Goal: Book appointment/travel/reservation

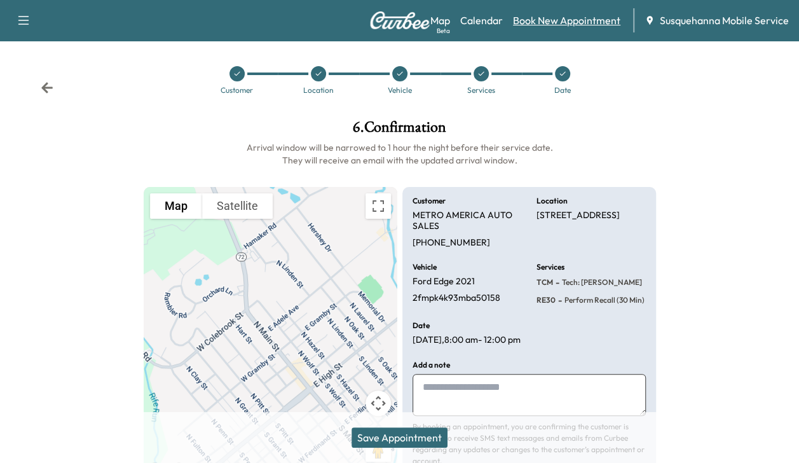
click at [543, 27] on link "Book New Appointment" at bounding box center [566, 20] width 107 height 15
click at [405, 442] on button "Save Appointment" at bounding box center [399, 437] width 96 height 20
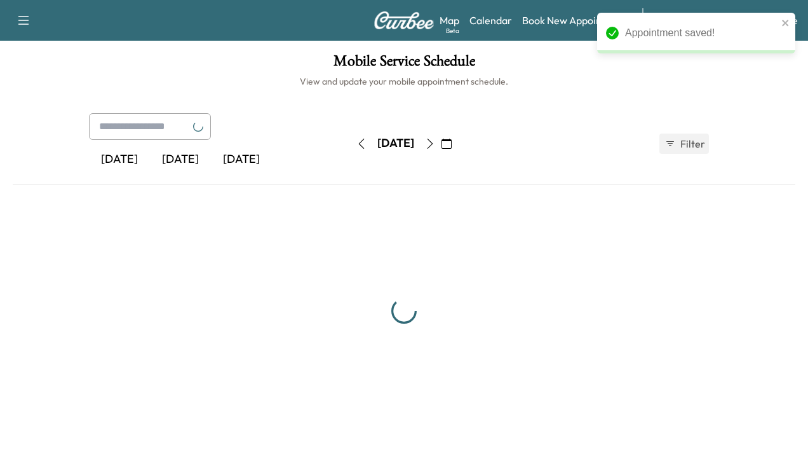
click at [541, 24] on link "Book New Appointment" at bounding box center [575, 20] width 107 height 15
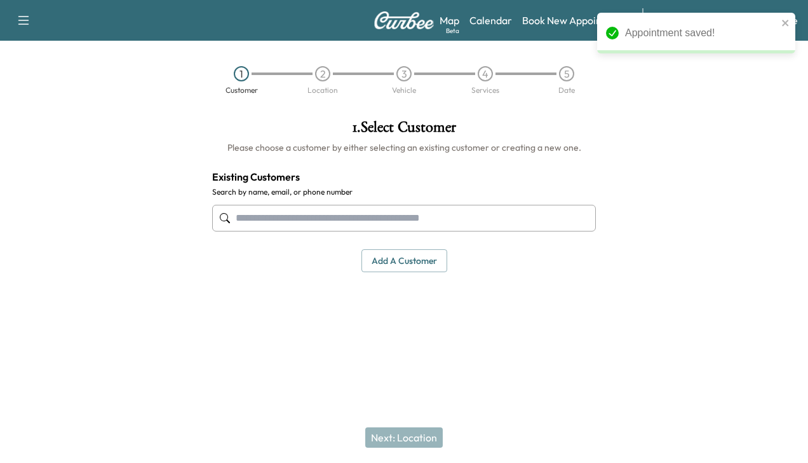
click at [350, 215] on input "text" at bounding box center [404, 218] width 384 height 27
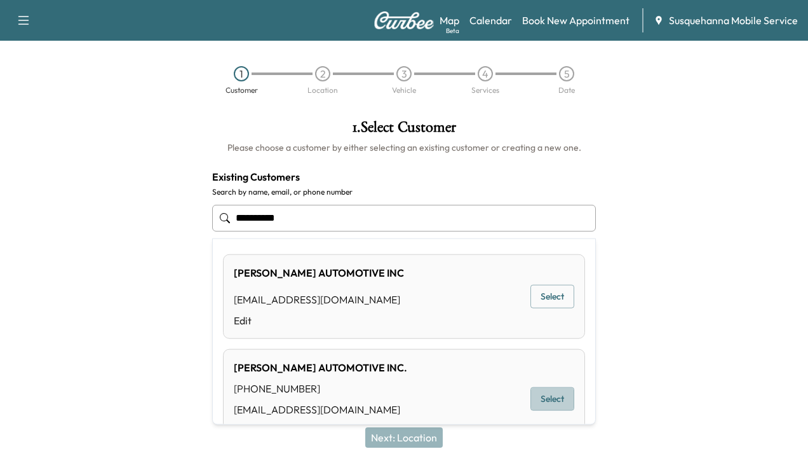
click at [531, 397] on button "Select" at bounding box center [553, 399] width 44 height 24
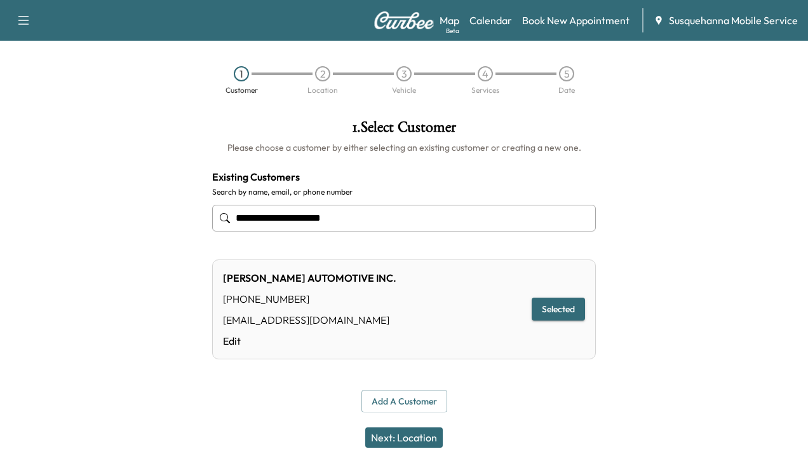
type input "**********"
click at [411, 442] on button "Next: Location" at bounding box center [404, 437] width 78 height 20
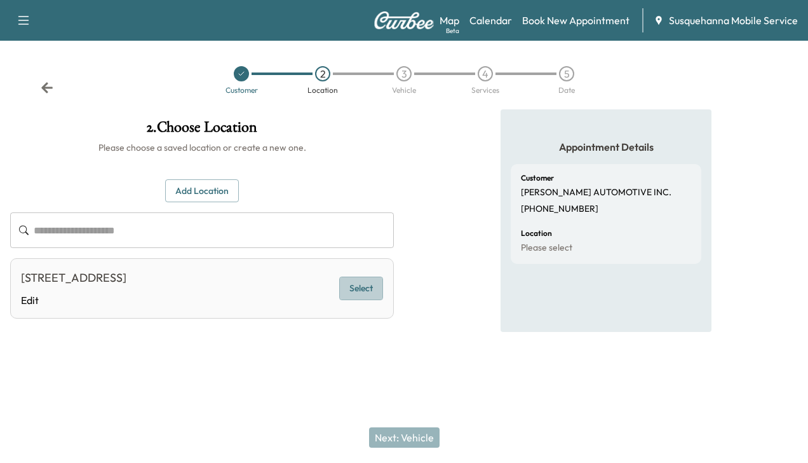
click at [363, 292] on button "Select" at bounding box center [361, 288] width 44 height 24
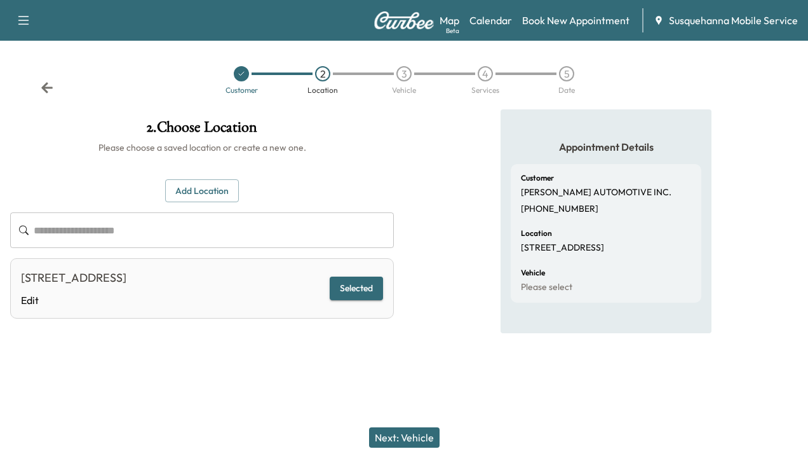
click at [419, 438] on button "Next: Vehicle" at bounding box center [404, 437] width 71 height 20
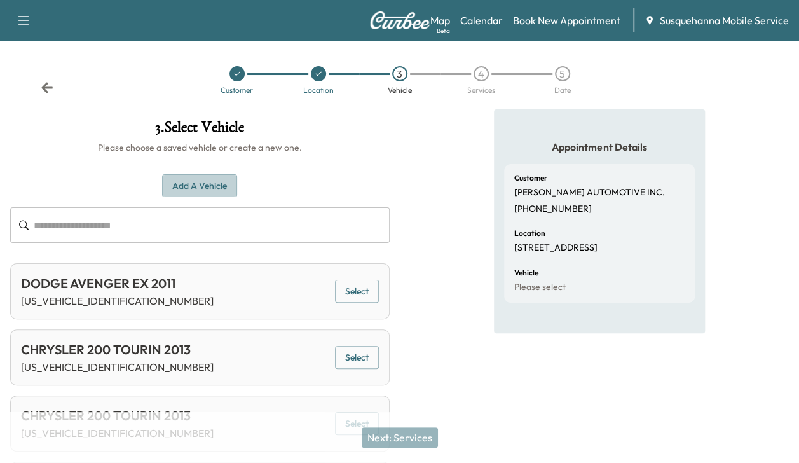
click at [207, 182] on button "Add a Vehicle" at bounding box center [199, 186] width 75 height 24
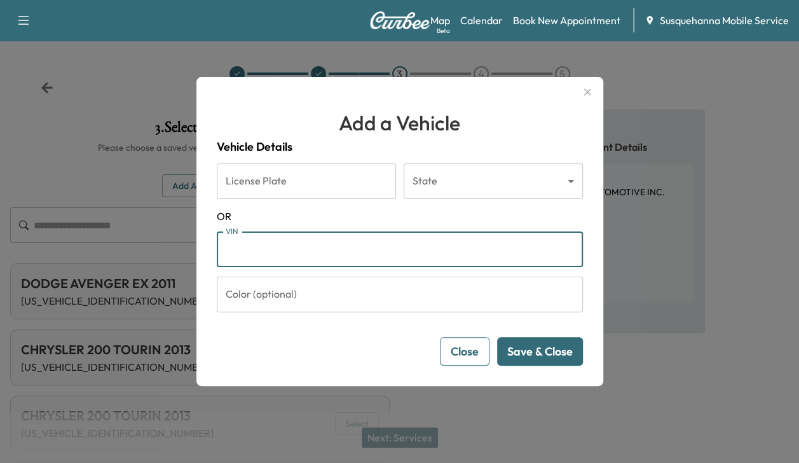
click at [257, 245] on input "VIN" at bounding box center [400, 249] width 366 height 36
type input "**********"
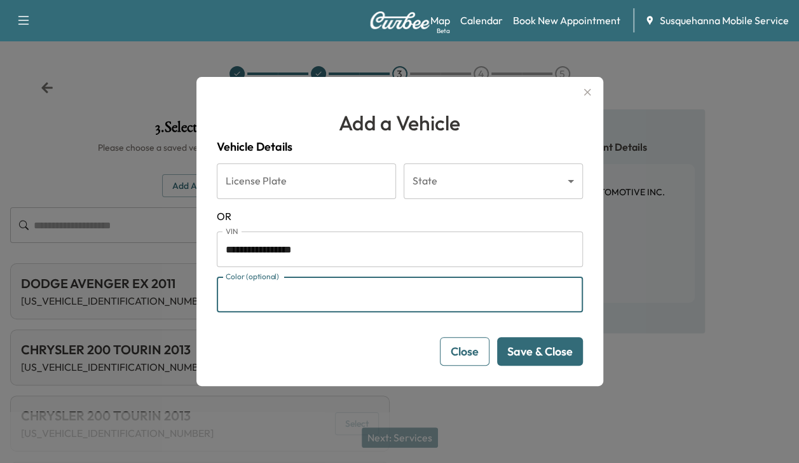
click at [313, 295] on input "Color (optional)" at bounding box center [400, 294] width 366 height 36
type input "****"
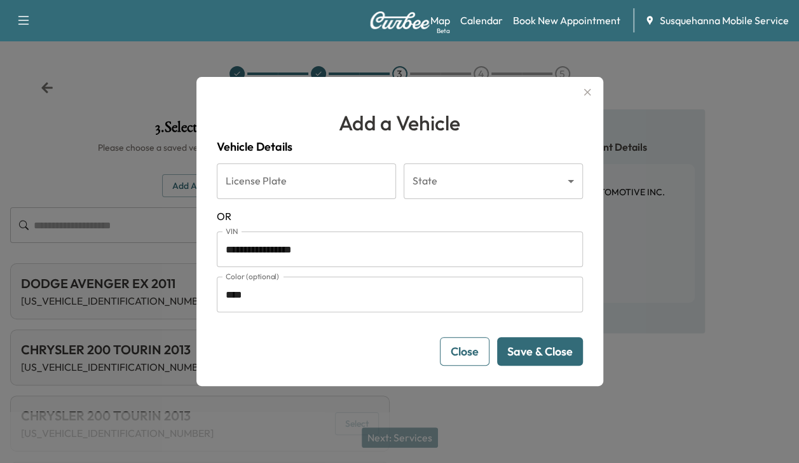
click at [540, 353] on button "Save & Close" at bounding box center [540, 351] width 86 height 29
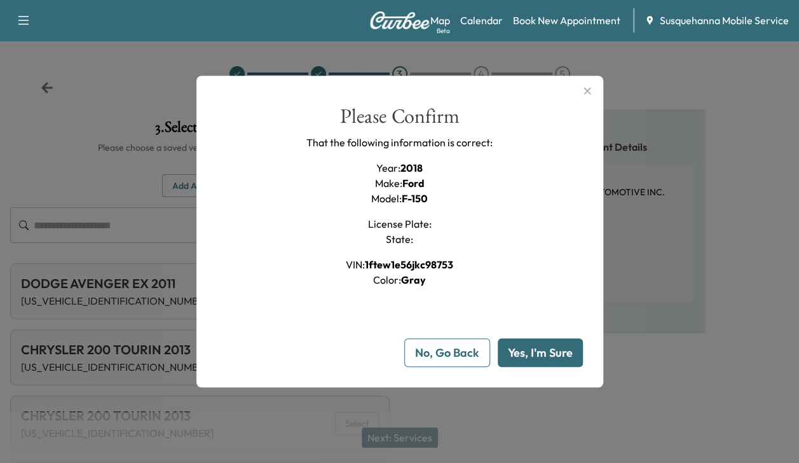
click at [540, 353] on button "Yes, I'm Sure" at bounding box center [540, 352] width 85 height 29
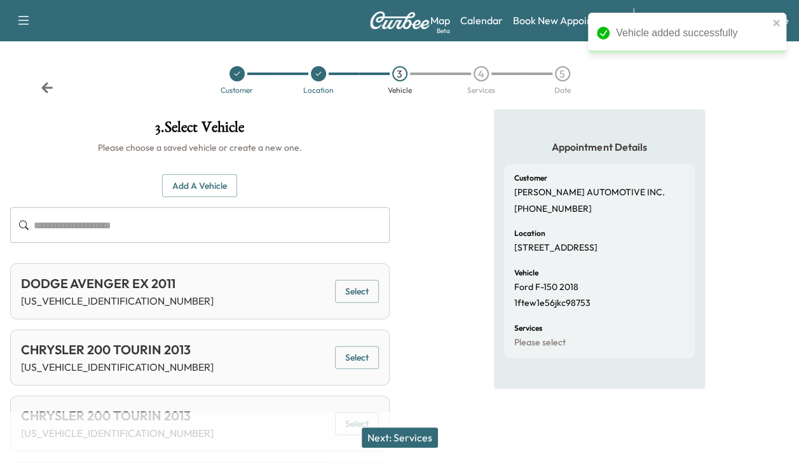
click at [422, 438] on button "Next: Services" at bounding box center [400, 437] width 76 height 20
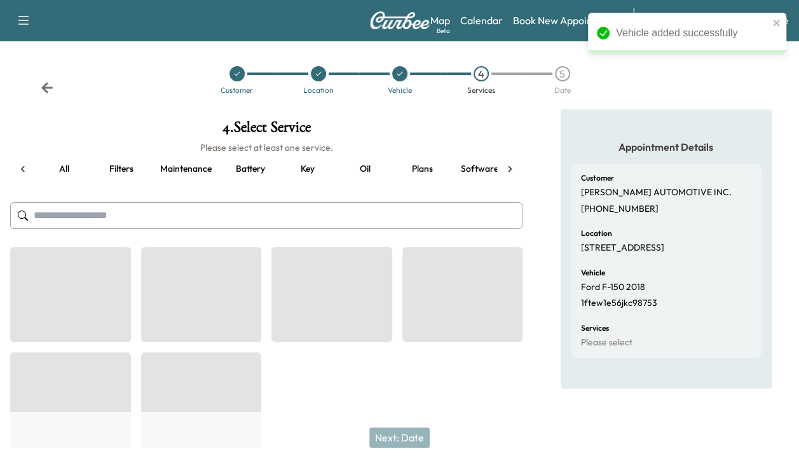
scroll to position [0, 48]
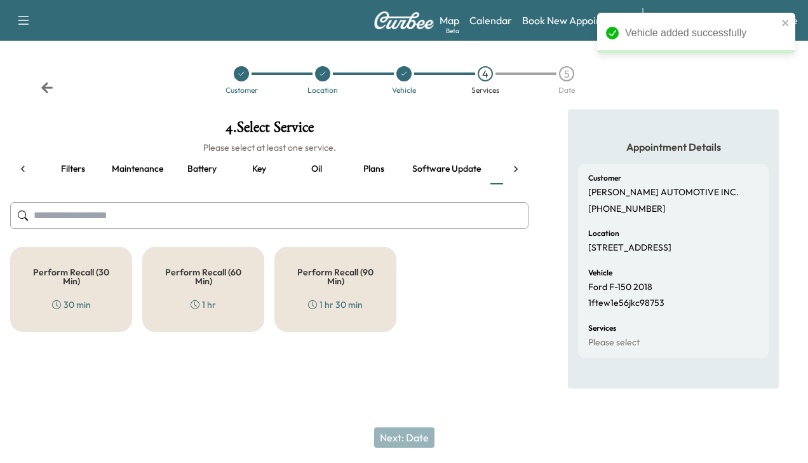
click at [116, 297] on div "Perform Recall (30 Min) 30 min" at bounding box center [71, 289] width 122 height 85
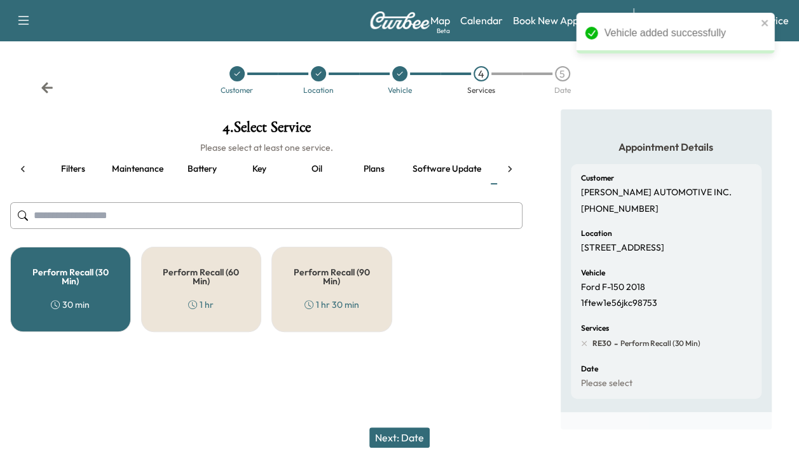
click at [511, 173] on icon at bounding box center [509, 169] width 13 height 13
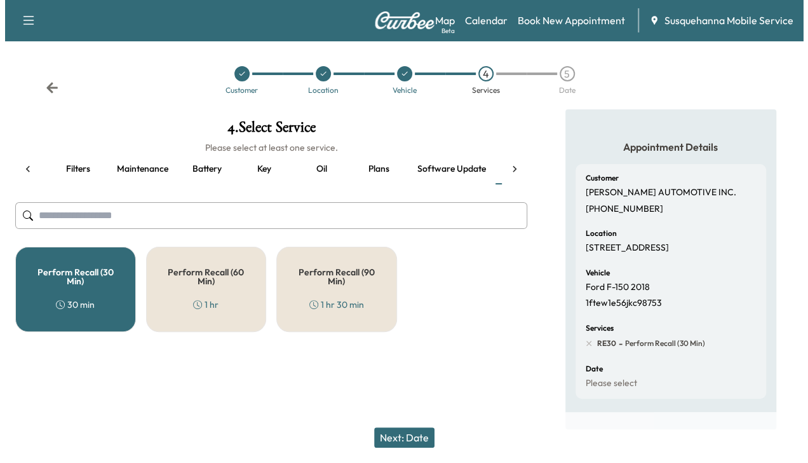
scroll to position [0, 219]
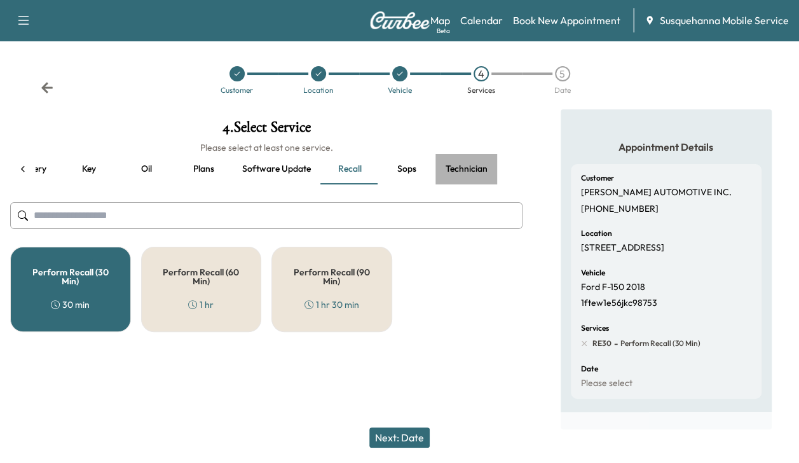
click at [470, 173] on button "Technician" at bounding box center [466, 169] width 62 height 31
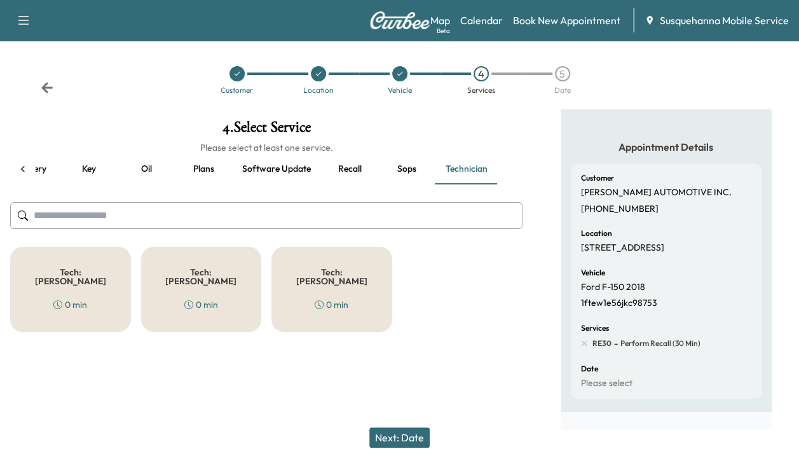
click at [90, 259] on div "Tech: Colton M 0 min" at bounding box center [70, 289] width 121 height 85
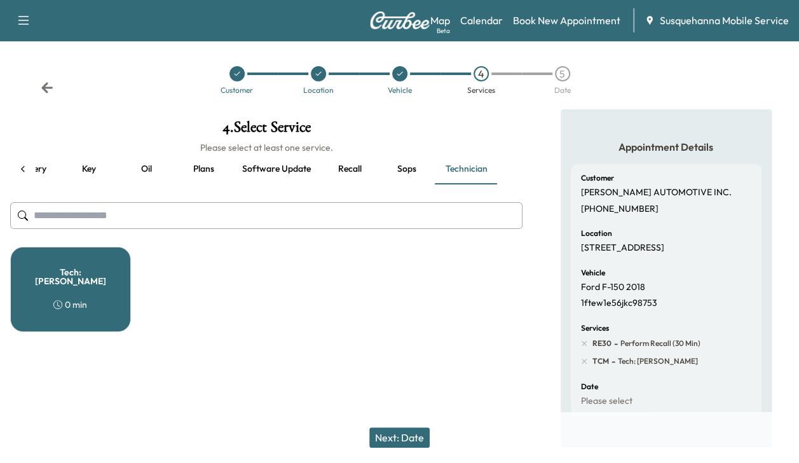
click at [388, 433] on button "Next: Date" at bounding box center [399, 437] width 60 height 20
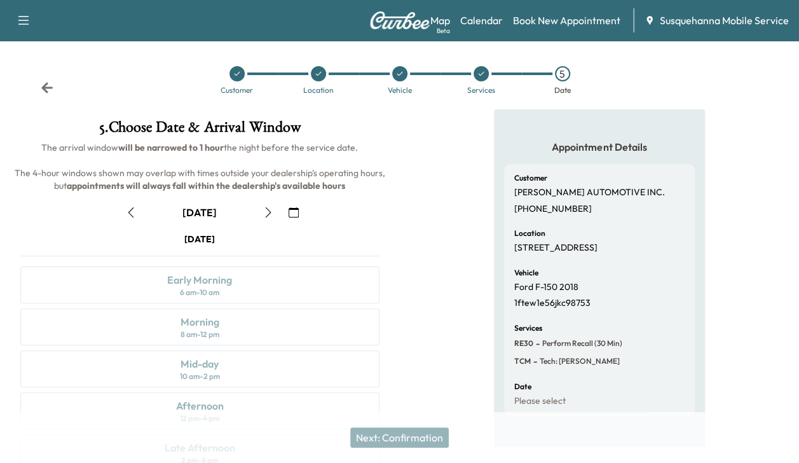
click at [266, 211] on icon "button" at bounding box center [268, 212] width 10 height 10
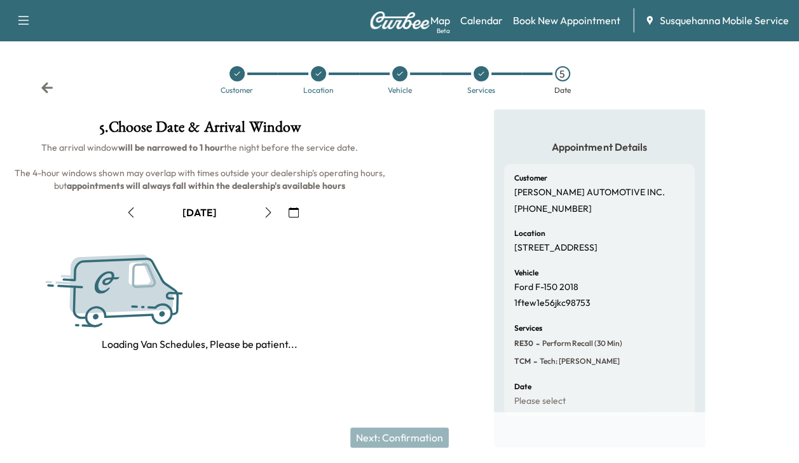
click at [266, 211] on icon "button" at bounding box center [268, 212] width 10 height 10
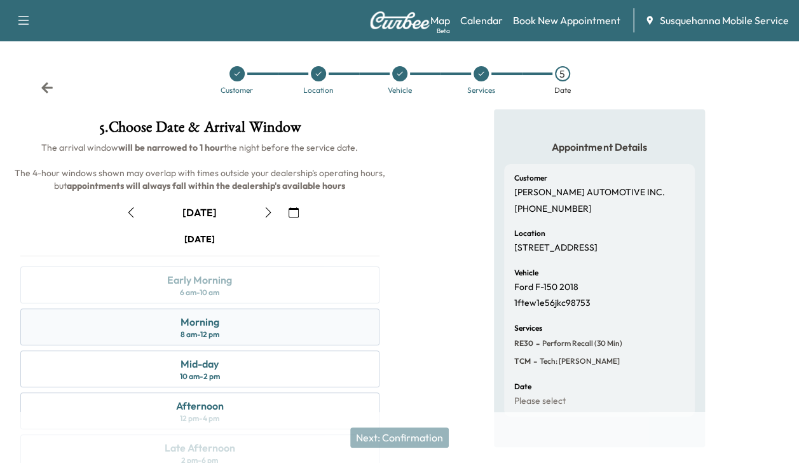
click at [222, 330] on div "Morning 8 am - 12 pm" at bounding box center [199, 326] width 359 height 37
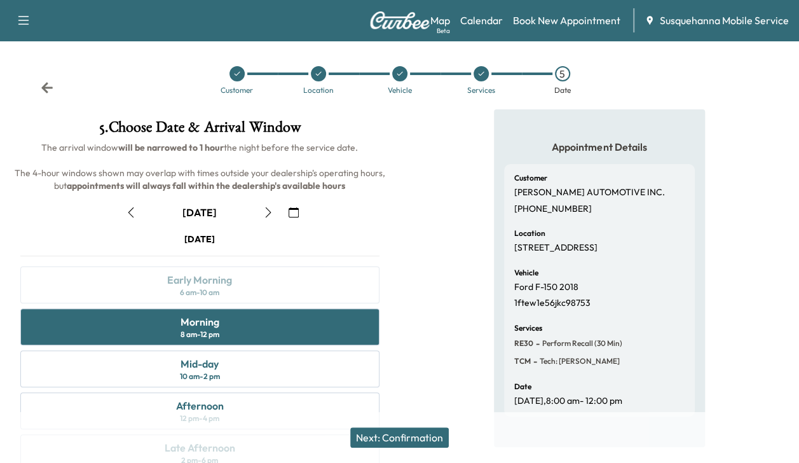
click at [383, 436] on button "Next: Confirmation" at bounding box center [399, 437] width 98 height 20
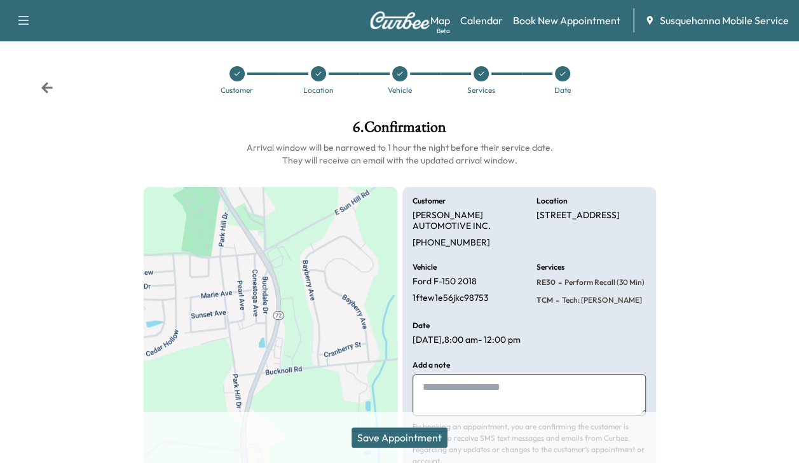
click at [383, 436] on button "Save Appointment" at bounding box center [399, 437] width 96 height 20
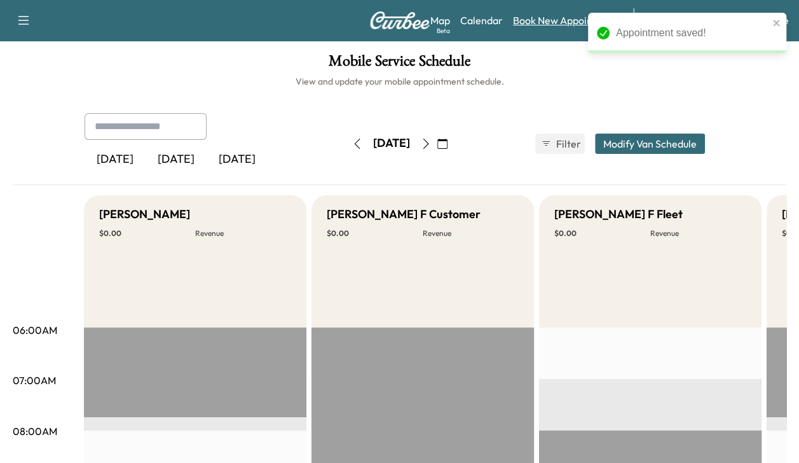
click at [536, 19] on link "Book New Appointment" at bounding box center [566, 20] width 107 height 15
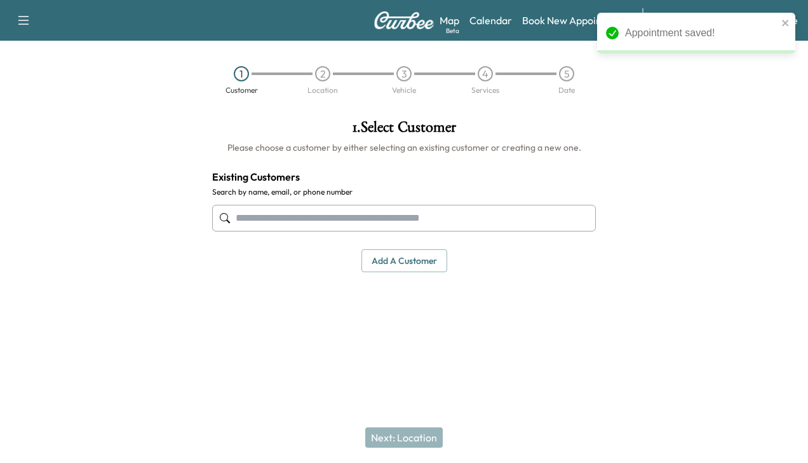
click at [409, 214] on input "text" at bounding box center [404, 218] width 384 height 27
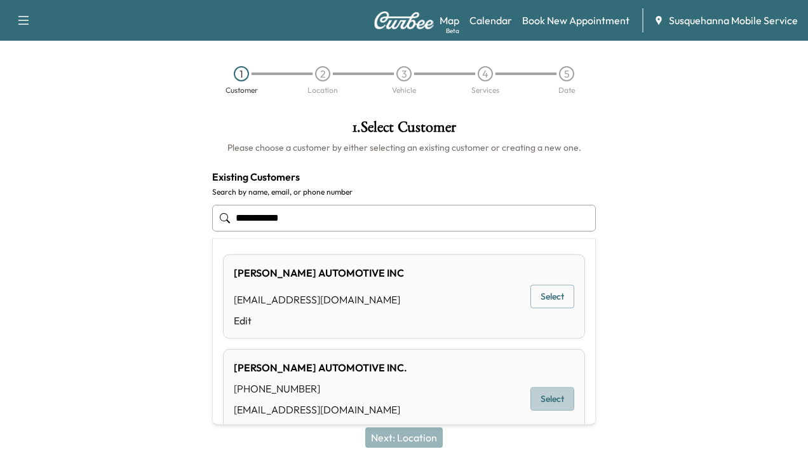
click at [552, 393] on button "Select" at bounding box center [553, 399] width 44 height 24
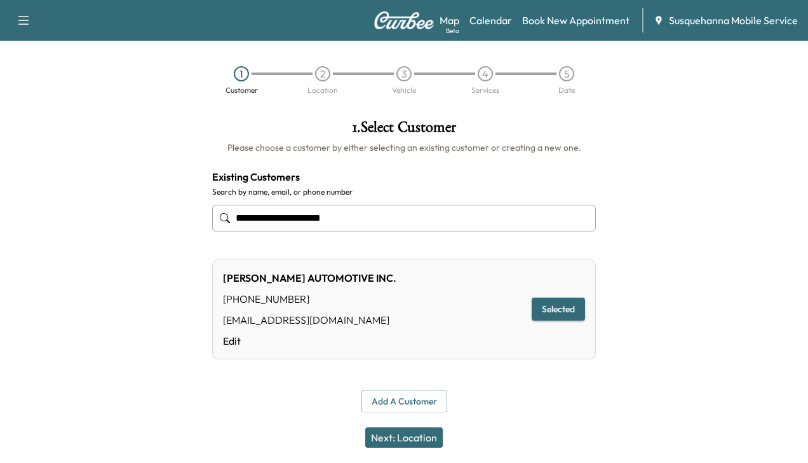
type input "**********"
click at [414, 436] on button "Next: Location" at bounding box center [404, 437] width 78 height 20
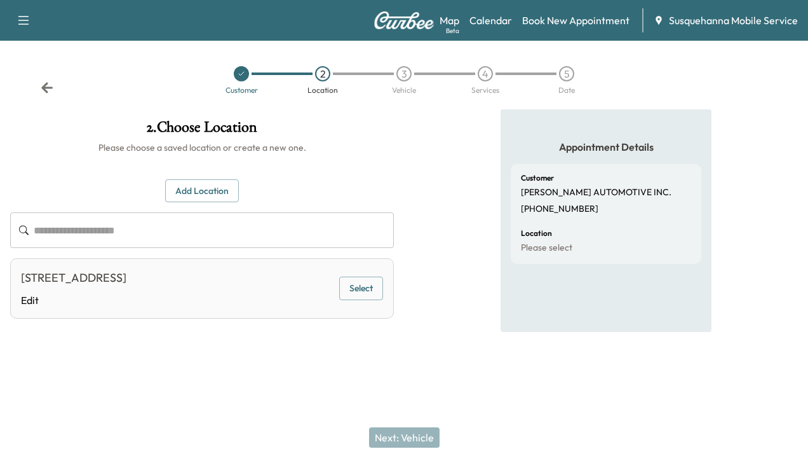
click at [371, 290] on button "Select" at bounding box center [361, 288] width 44 height 24
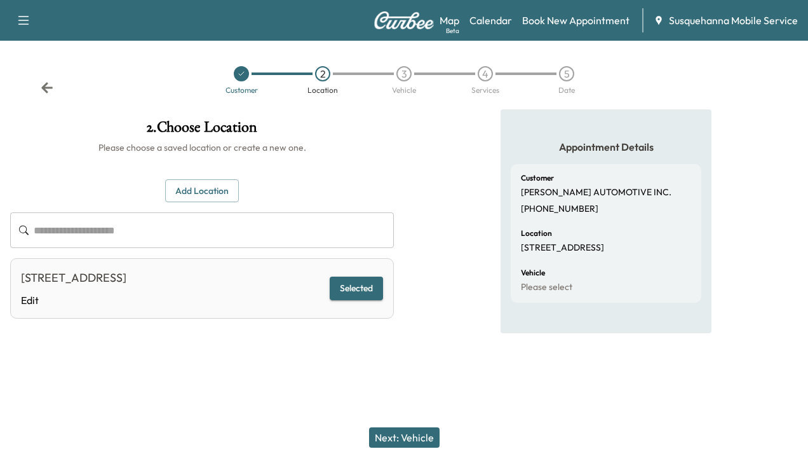
click at [395, 440] on button "Next: Vehicle" at bounding box center [404, 437] width 71 height 20
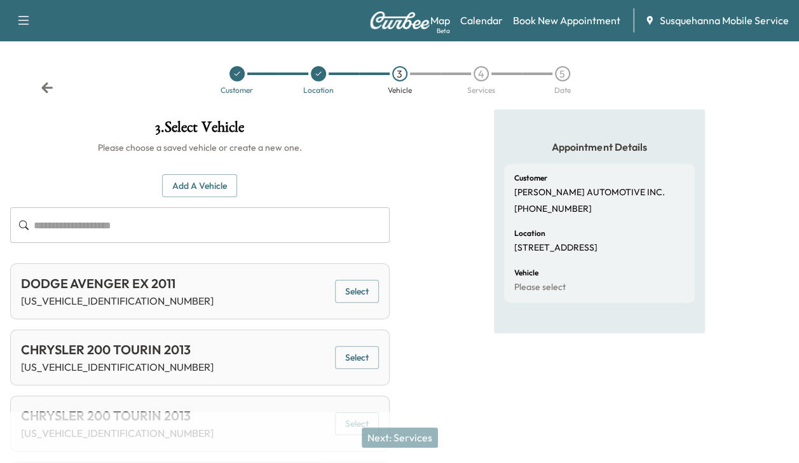
click at [210, 179] on button "Add a Vehicle" at bounding box center [199, 186] width 75 height 24
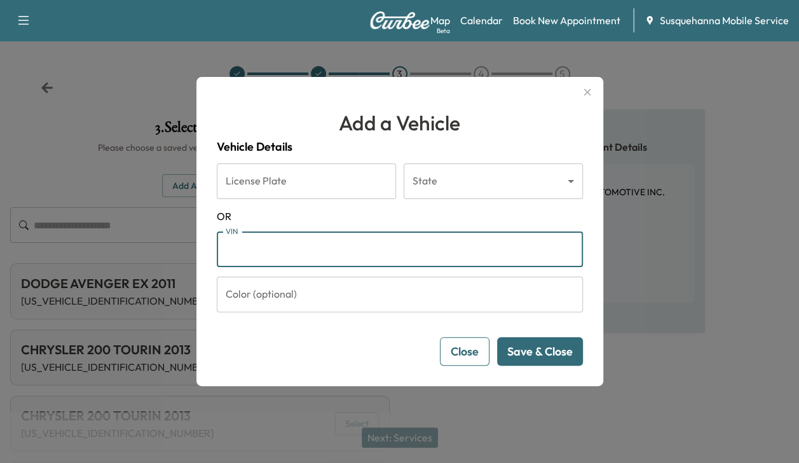
click at [243, 254] on input "VIN" at bounding box center [400, 249] width 366 height 36
type input "**********"
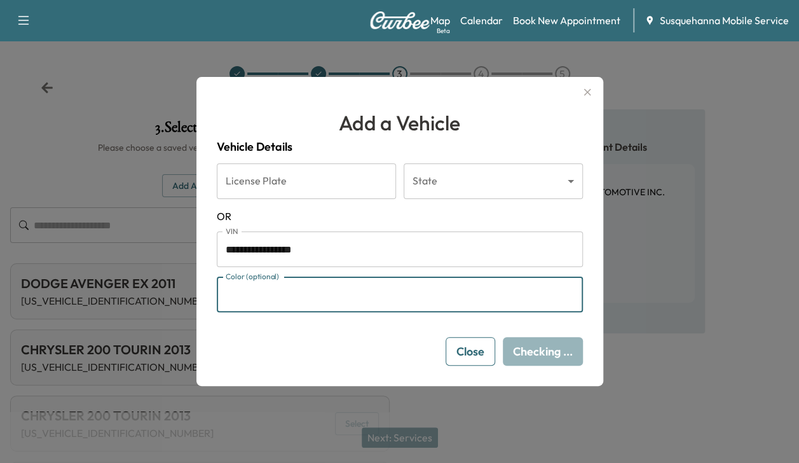
click at [262, 290] on input "Color (optional)" at bounding box center [400, 294] width 366 height 36
type input "******"
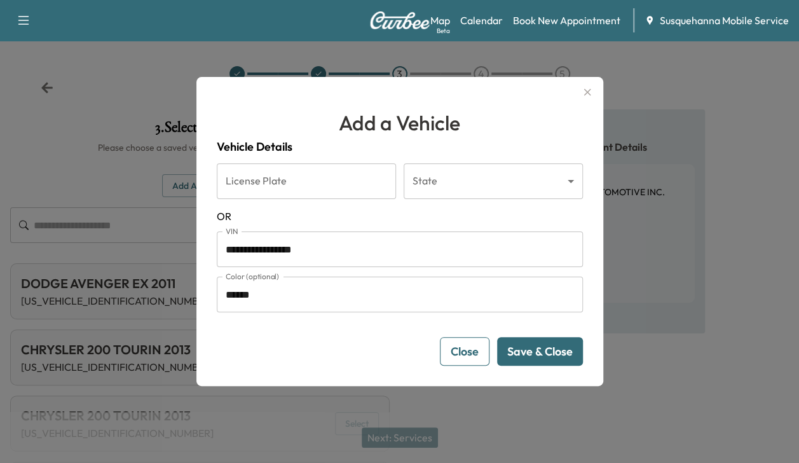
click at [522, 355] on button "Save & Close" at bounding box center [540, 351] width 86 height 29
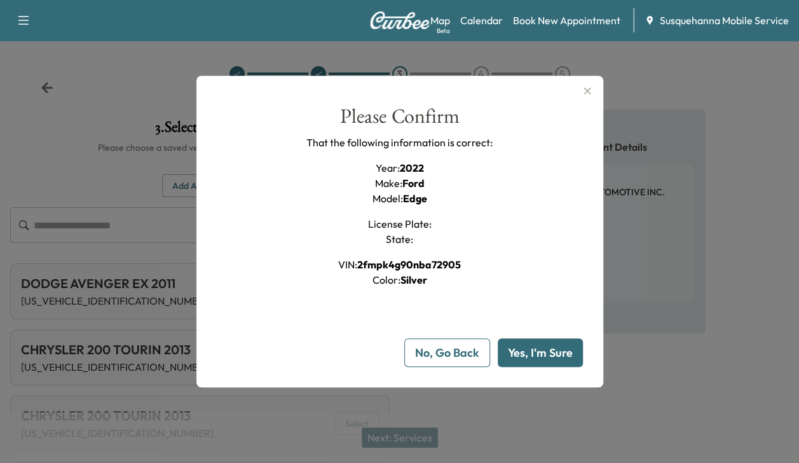
click at [522, 355] on button "Yes, I'm Sure" at bounding box center [540, 352] width 85 height 29
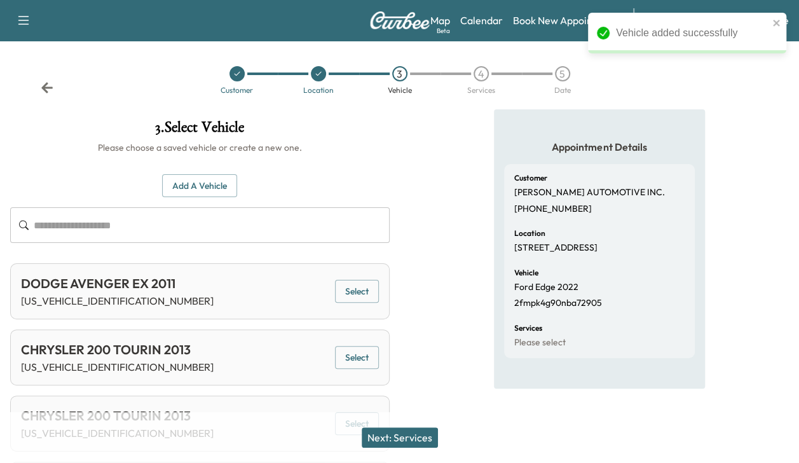
click at [400, 436] on button "Next: Services" at bounding box center [400, 437] width 76 height 20
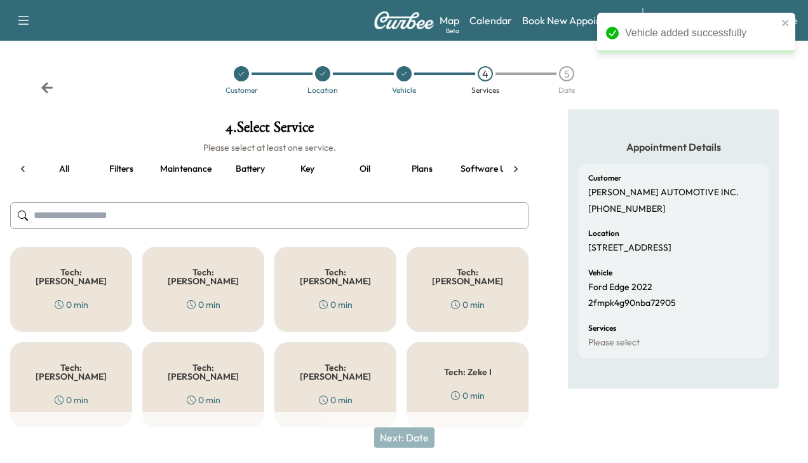
scroll to position [0, 161]
click at [369, 273] on div "Tech: Colton M 0 min" at bounding box center [336, 289] width 122 height 85
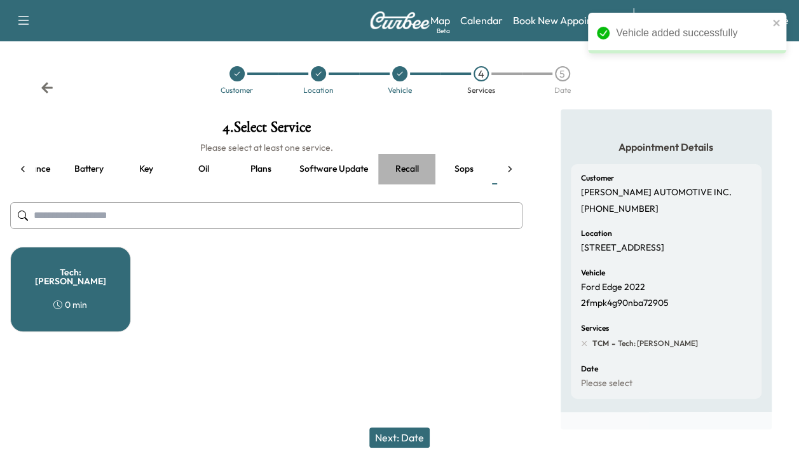
click at [402, 166] on button "Recall" at bounding box center [406, 169] width 57 height 31
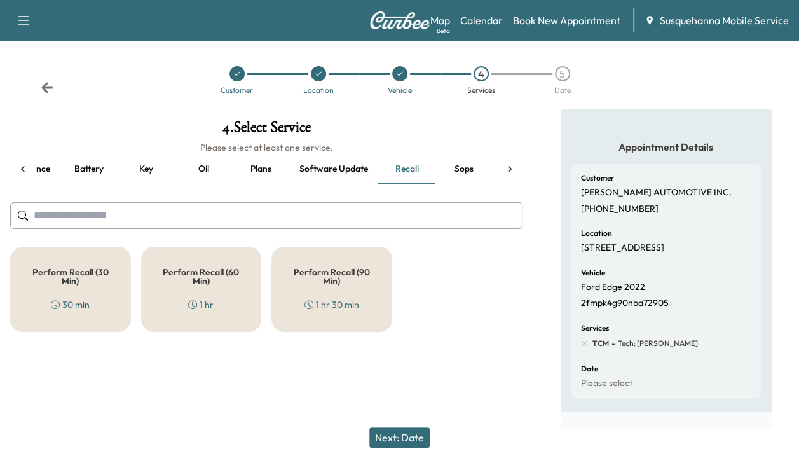
click at [98, 285] on div "Perform Recall (30 Min) 30 min" at bounding box center [70, 289] width 121 height 85
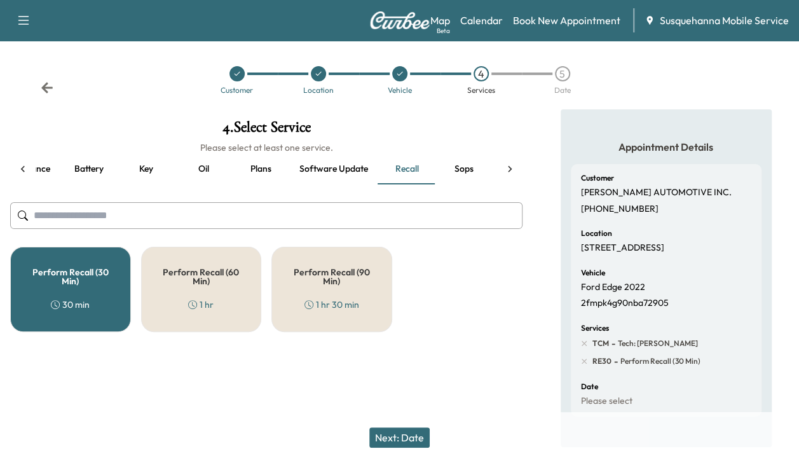
click at [401, 435] on button "Next: Date" at bounding box center [399, 437] width 60 height 20
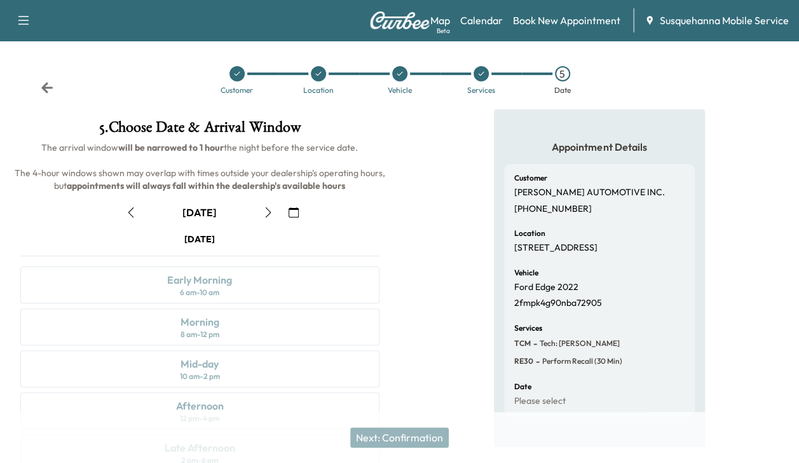
click at [268, 211] on icon "button" at bounding box center [268, 212] width 10 height 10
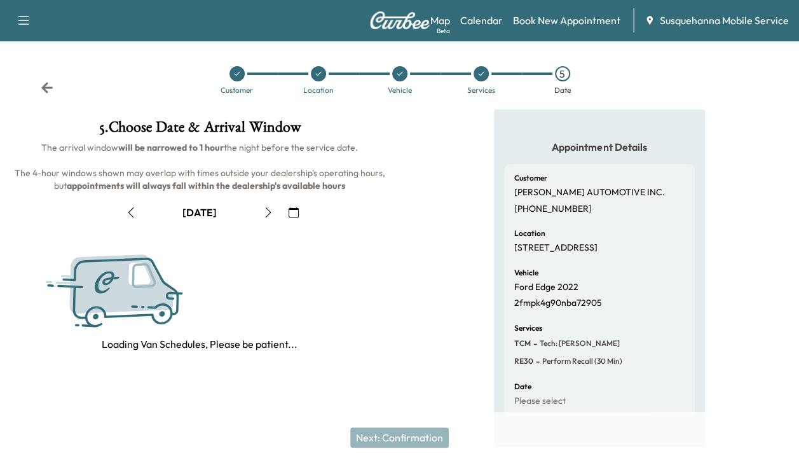
click at [268, 211] on icon "button" at bounding box center [268, 212] width 10 height 10
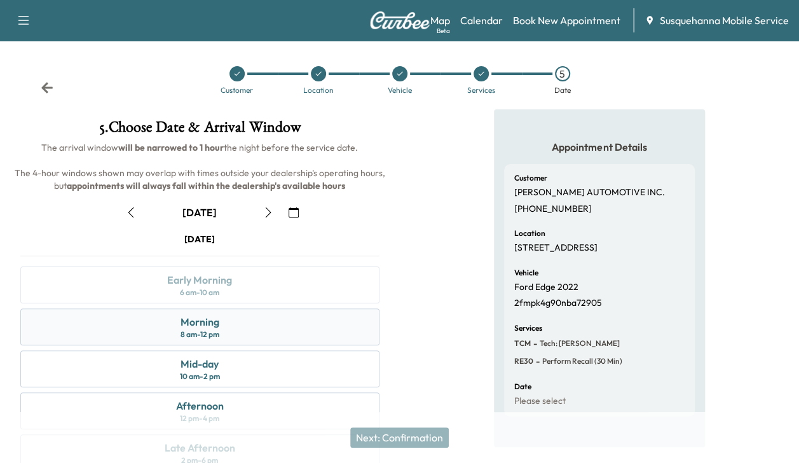
click at [236, 322] on div "Morning 8 am - 12 pm" at bounding box center [199, 326] width 359 height 37
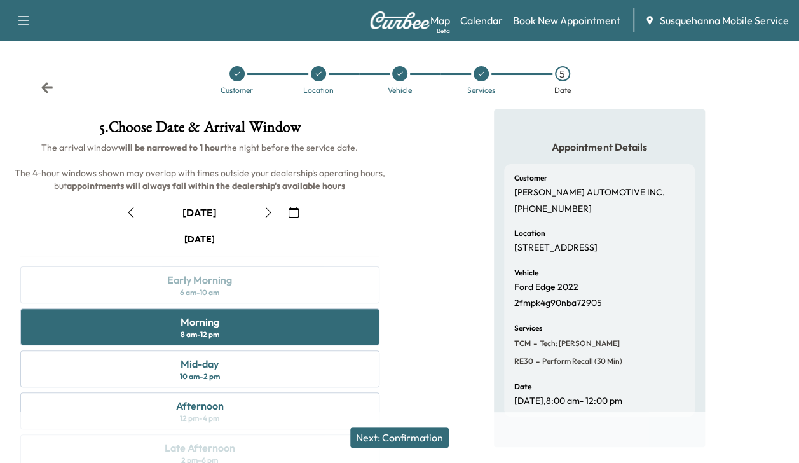
click at [374, 431] on button "Next: Confirmation" at bounding box center [399, 437] width 98 height 20
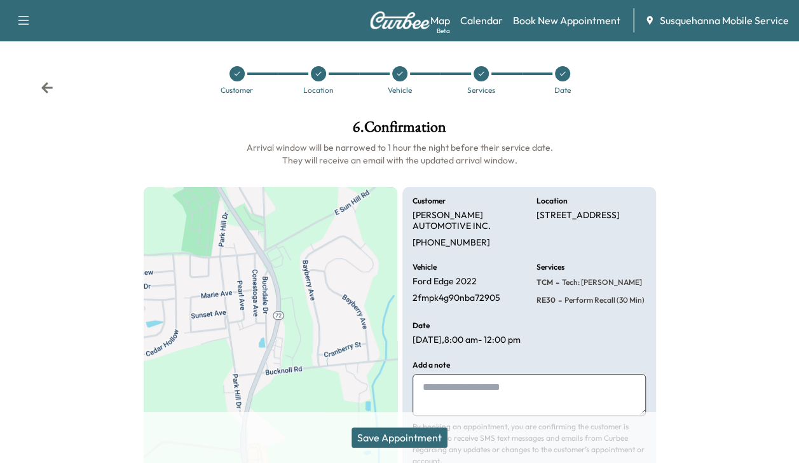
click at [374, 431] on button "Save Appointment" at bounding box center [399, 437] width 96 height 20
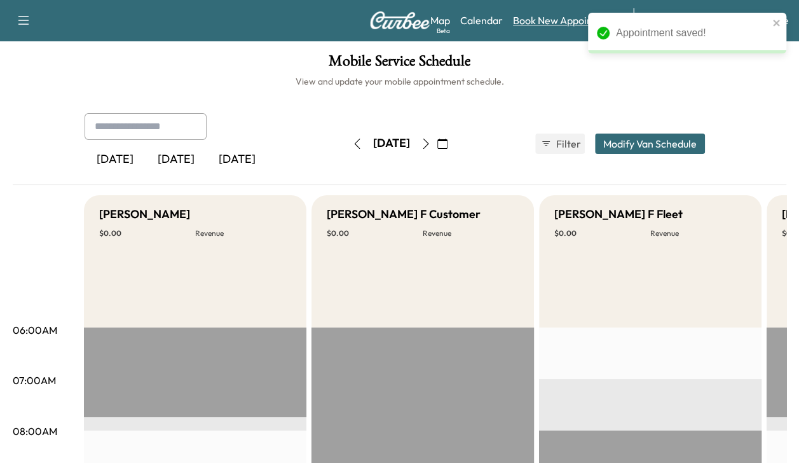
click at [524, 24] on link "Book New Appointment" at bounding box center [566, 20] width 107 height 15
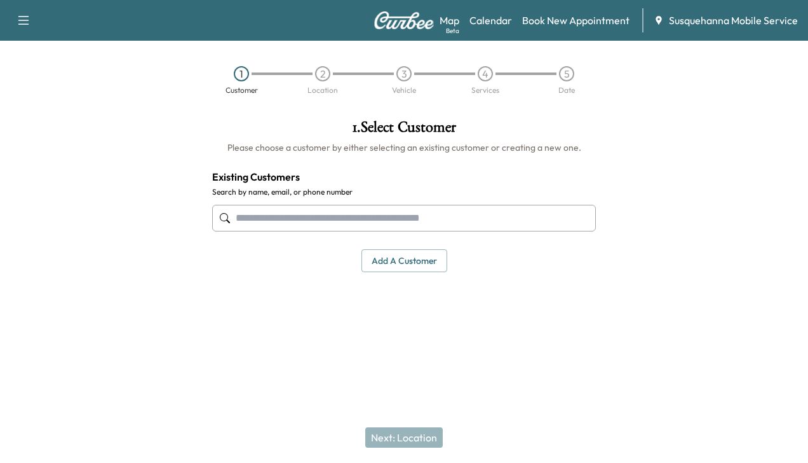
click at [436, 215] on input "text" at bounding box center [404, 218] width 384 height 27
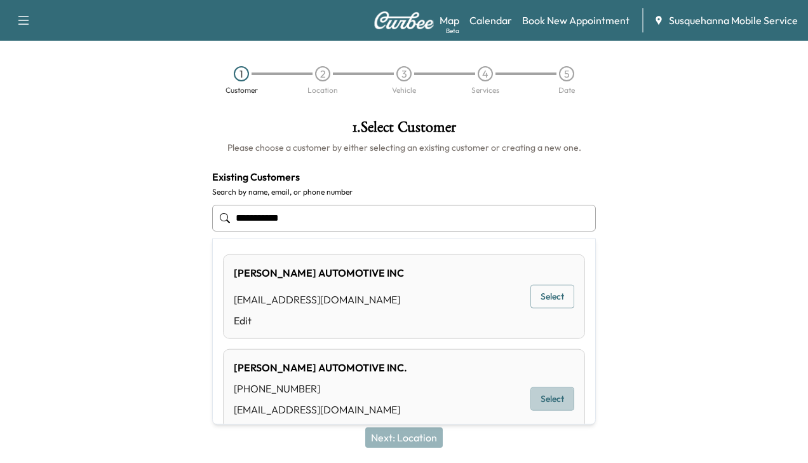
click at [537, 393] on button "Select" at bounding box center [553, 399] width 44 height 24
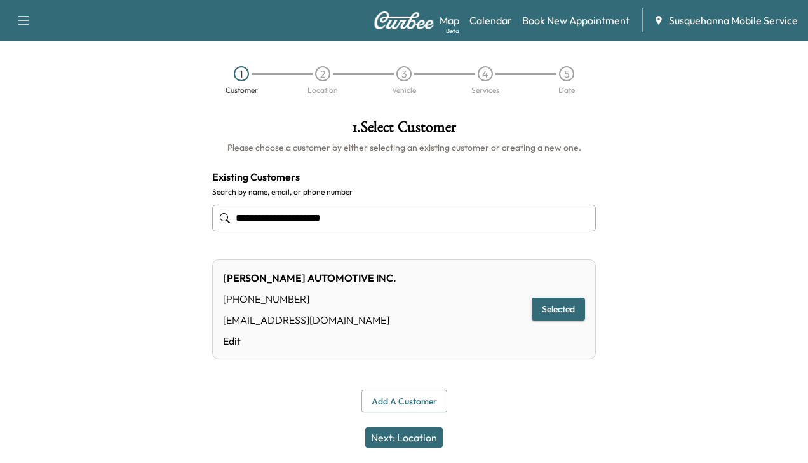
type input "**********"
click at [399, 444] on button "Next: Location" at bounding box center [404, 437] width 78 height 20
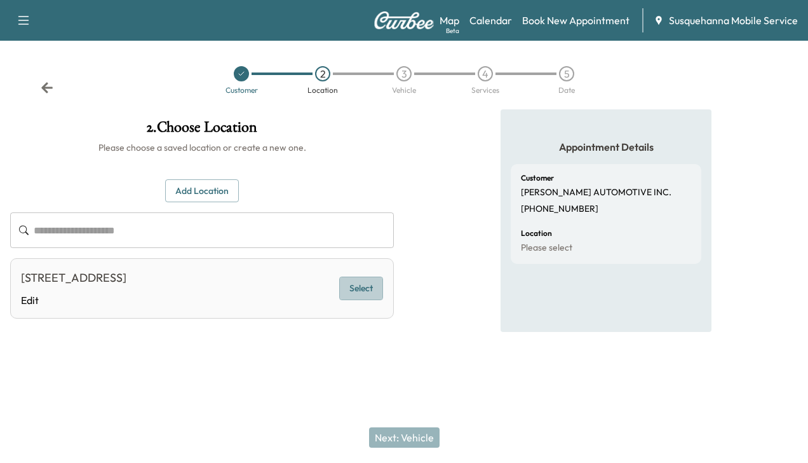
click at [363, 290] on button "Select" at bounding box center [361, 288] width 44 height 24
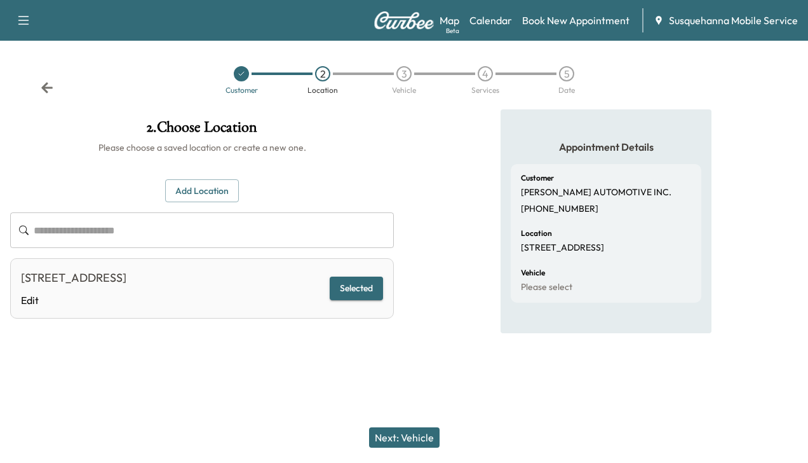
click at [401, 440] on button "Next: Vehicle" at bounding box center [404, 437] width 71 height 20
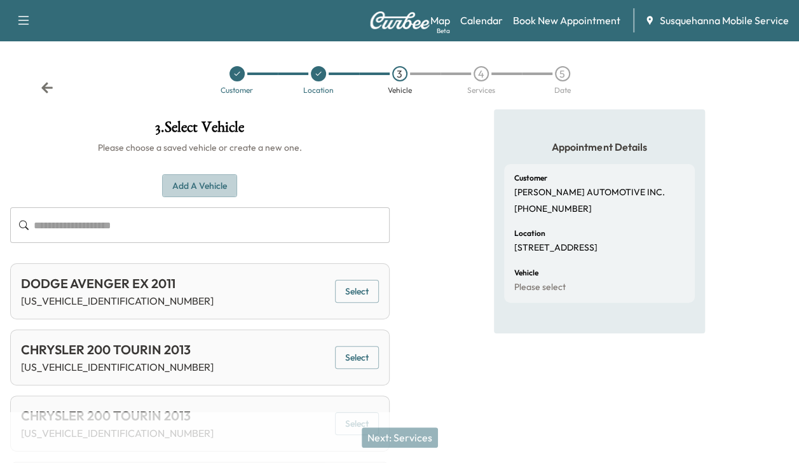
click at [200, 182] on button "Add a Vehicle" at bounding box center [199, 186] width 75 height 24
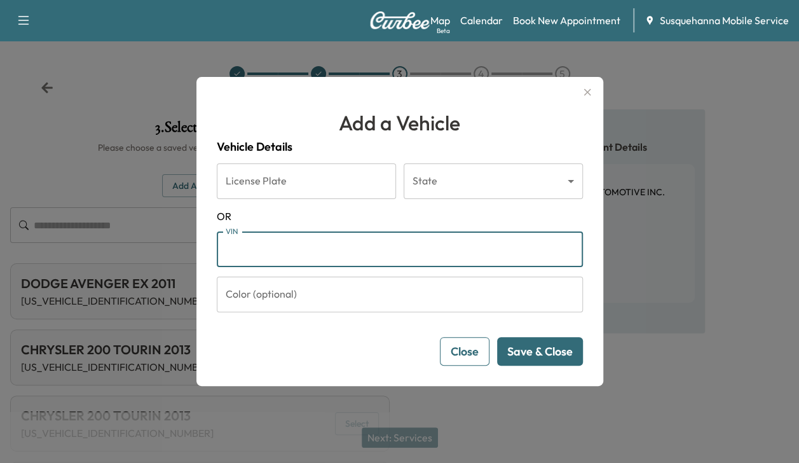
click at [244, 252] on input "VIN" at bounding box center [400, 249] width 366 height 36
type input "**********"
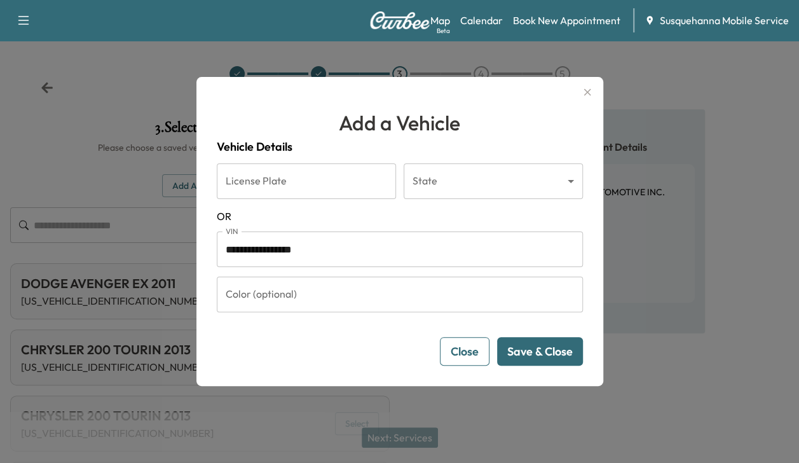
click at [530, 351] on button "Save & Close" at bounding box center [540, 351] width 86 height 29
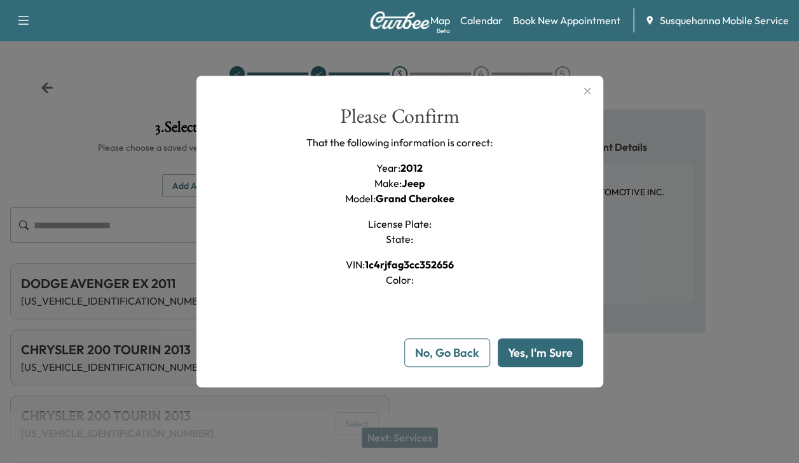
click at [530, 351] on button "Yes, I'm Sure" at bounding box center [540, 352] width 85 height 29
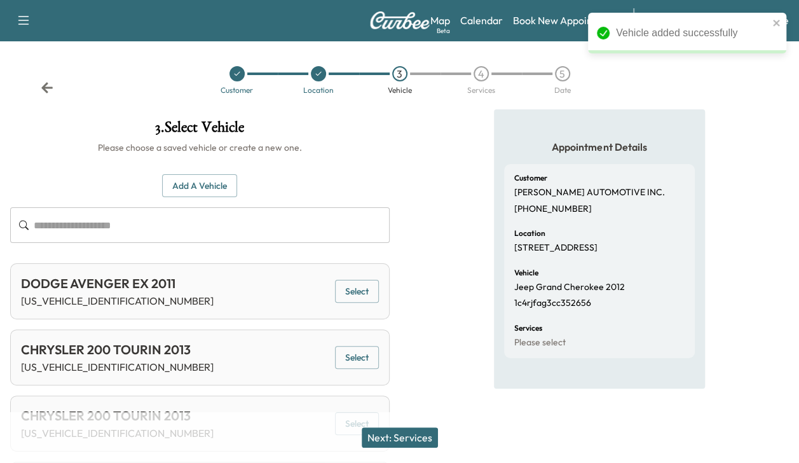
click at [423, 437] on button "Next: Services" at bounding box center [400, 437] width 76 height 20
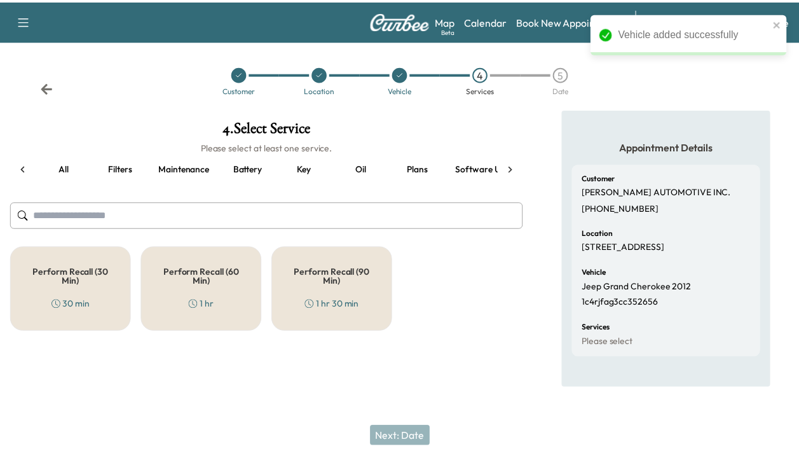
scroll to position [0, 42]
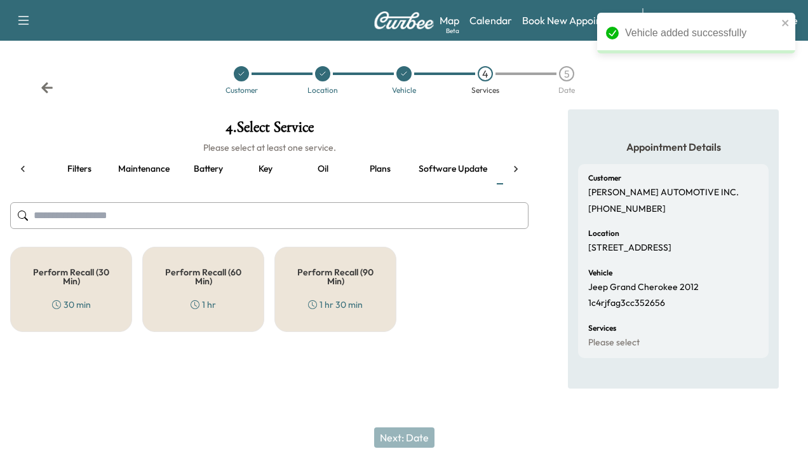
click at [95, 325] on div "Perform Recall (30 Min) 30 min" at bounding box center [71, 289] width 122 height 85
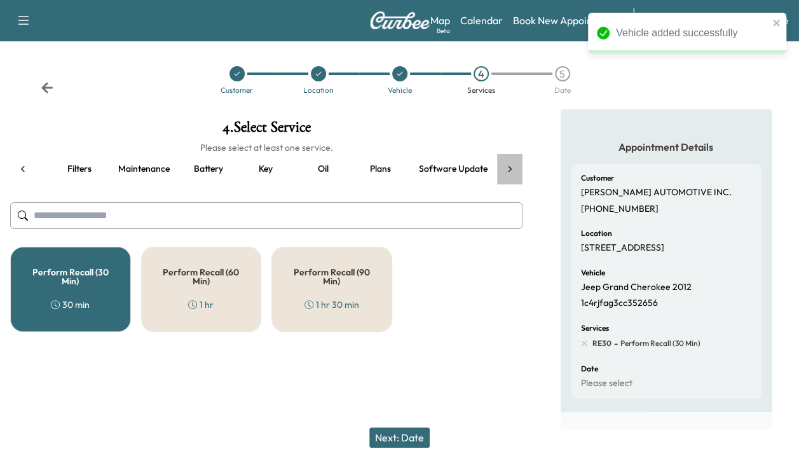
click at [510, 166] on icon at bounding box center [509, 169] width 13 height 13
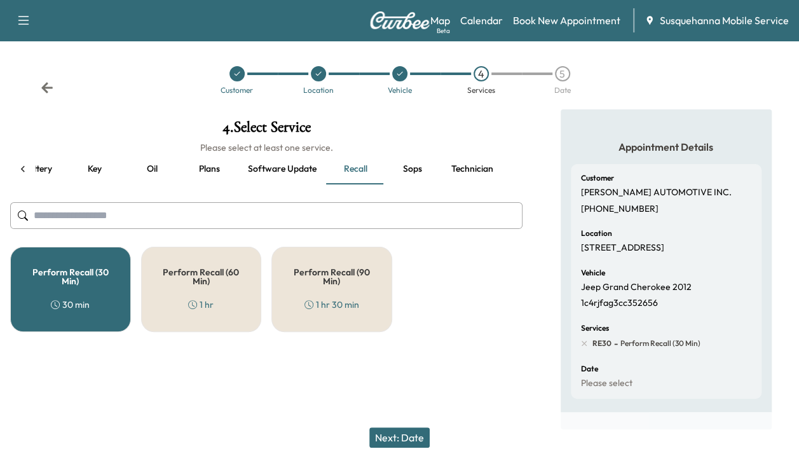
scroll to position [0, 219]
click at [475, 173] on button "Technician" at bounding box center [466, 169] width 62 height 31
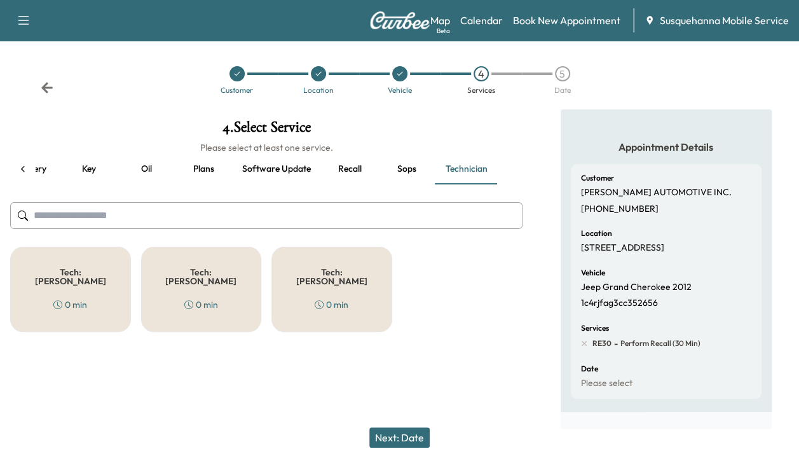
click at [93, 268] on h5 "Tech: [PERSON_NAME]" at bounding box center [70, 277] width 79 height 18
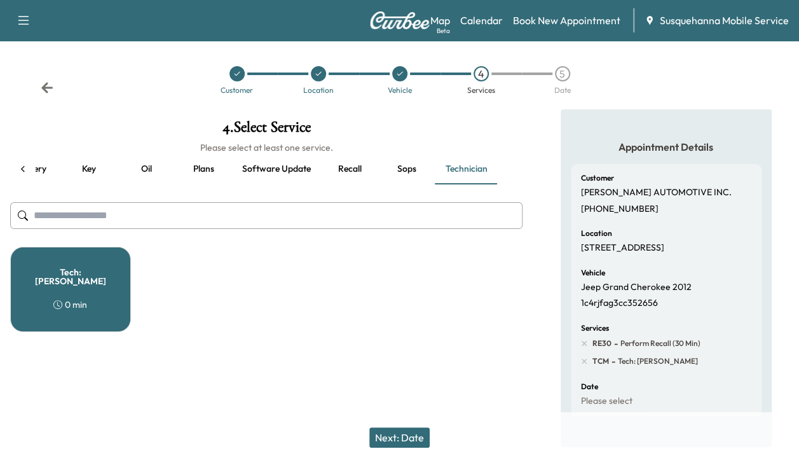
click at [407, 438] on button "Next: Date" at bounding box center [399, 437] width 60 height 20
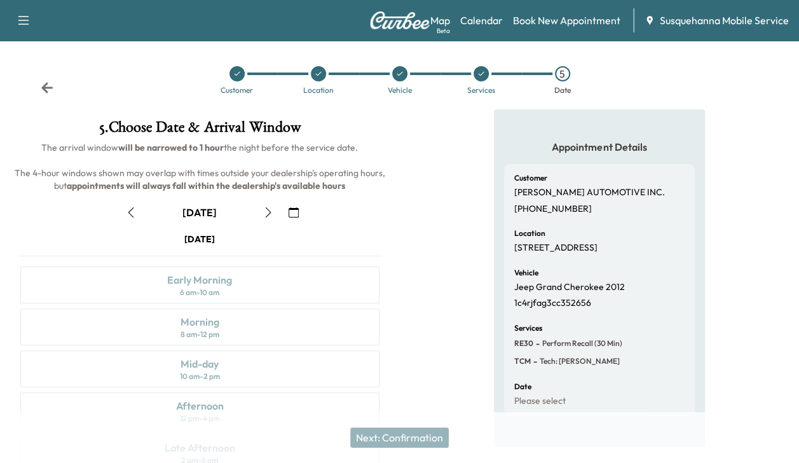
click at [270, 210] on icon "button" at bounding box center [268, 212] width 10 height 10
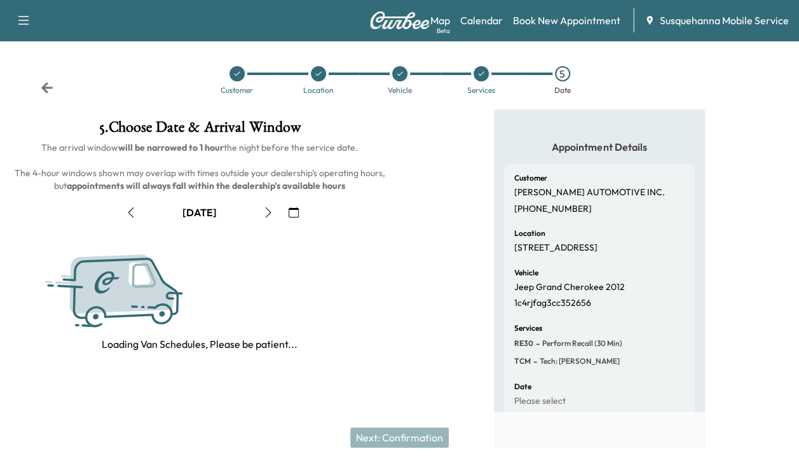
click at [270, 210] on icon "button" at bounding box center [268, 212] width 10 height 10
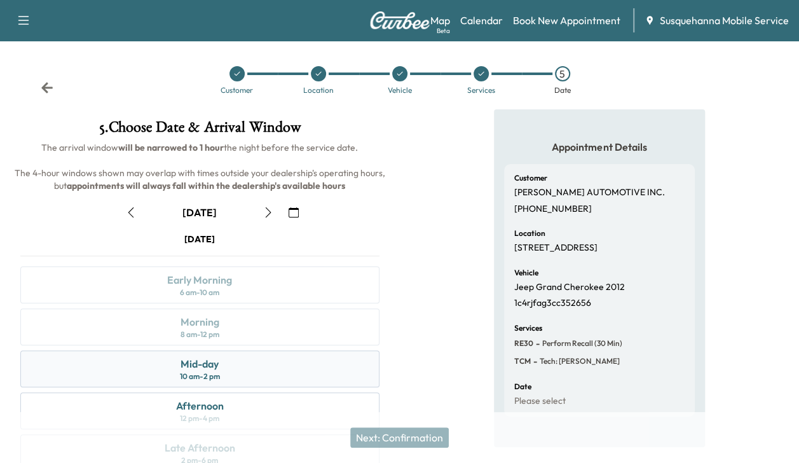
click at [221, 362] on div "Mid-day 10 am - 2 pm" at bounding box center [199, 368] width 359 height 37
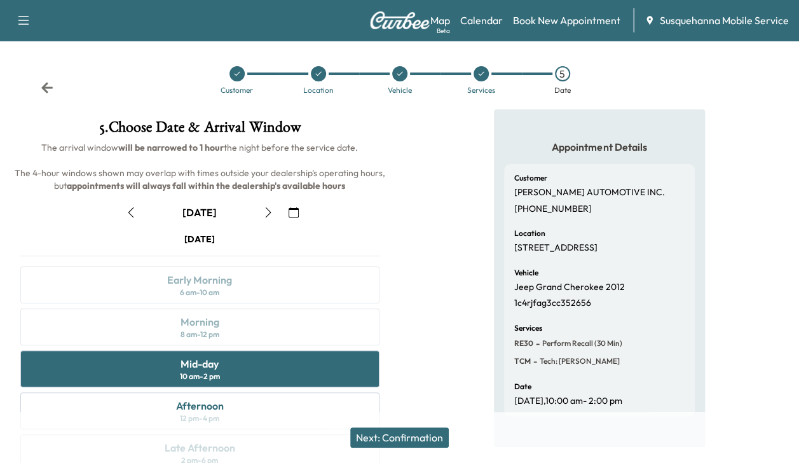
click at [369, 433] on button "Next: Confirmation" at bounding box center [399, 437] width 98 height 20
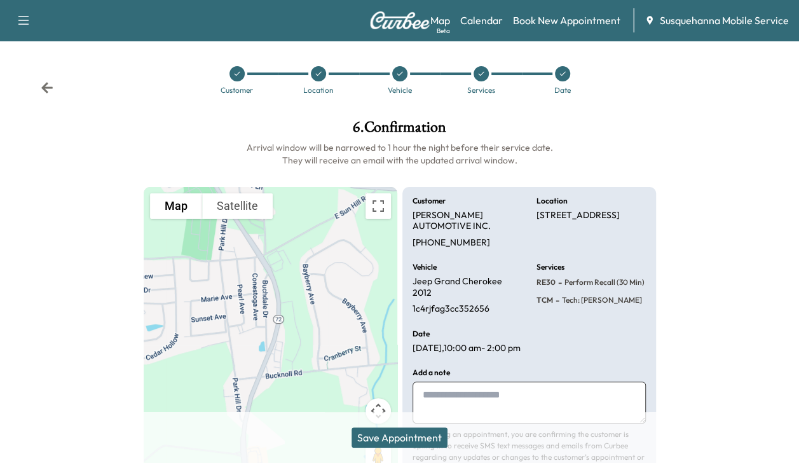
click at [369, 433] on button "Save Appointment" at bounding box center [399, 437] width 96 height 20
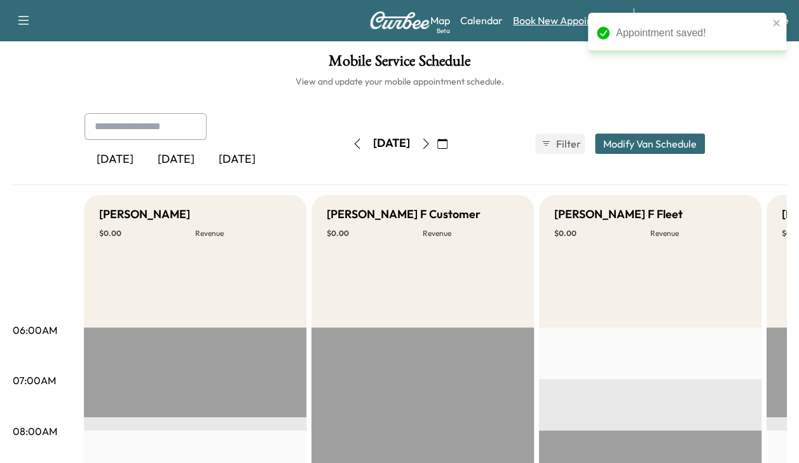
click at [547, 20] on link "Book New Appointment" at bounding box center [566, 20] width 107 height 15
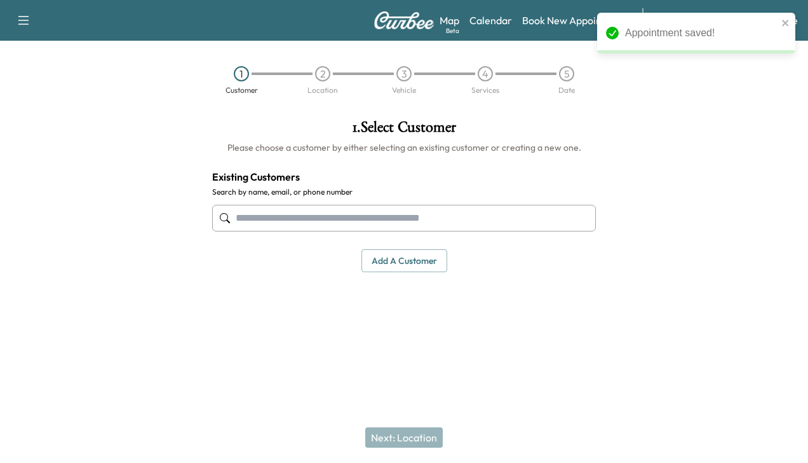
click at [454, 214] on input "text" at bounding box center [404, 218] width 384 height 27
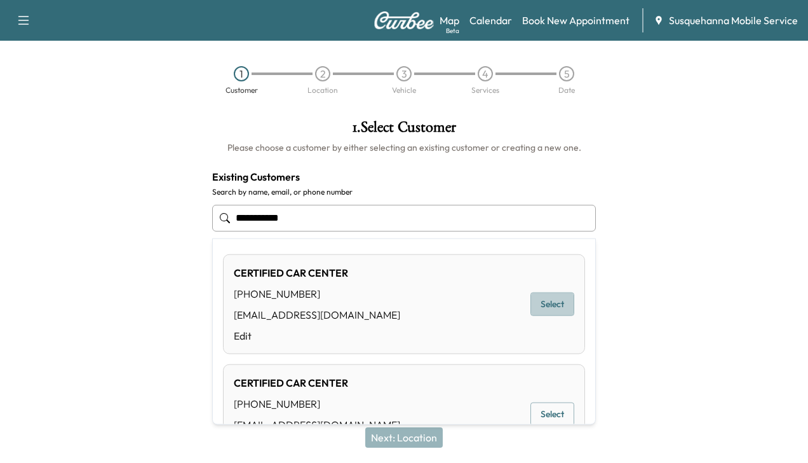
click at [550, 304] on button "Select" at bounding box center [553, 304] width 44 height 24
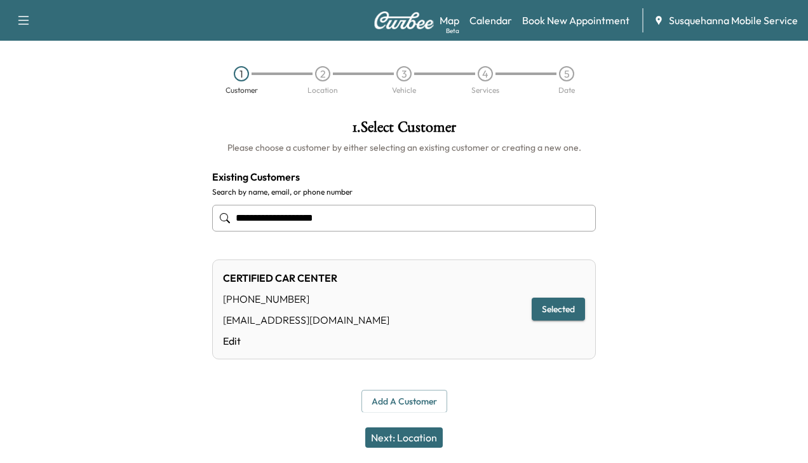
type input "**********"
click at [391, 438] on button "Next: Location" at bounding box center [404, 437] width 78 height 20
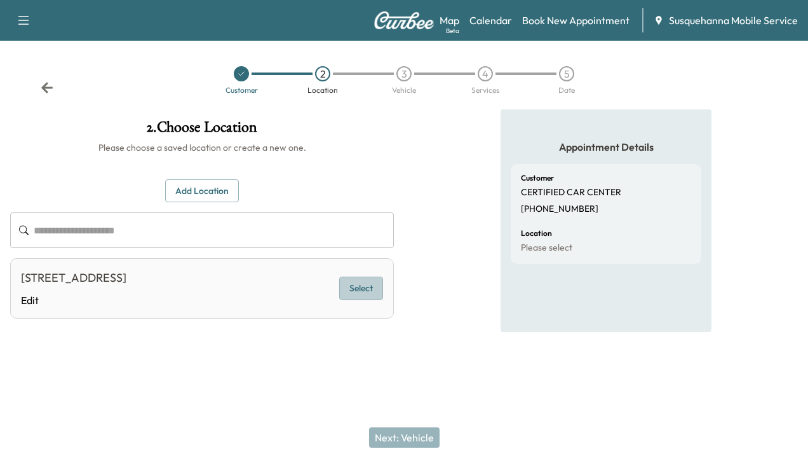
click at [361, 291] on button "Select" at bounding box center [361, 288] width 44 height 24
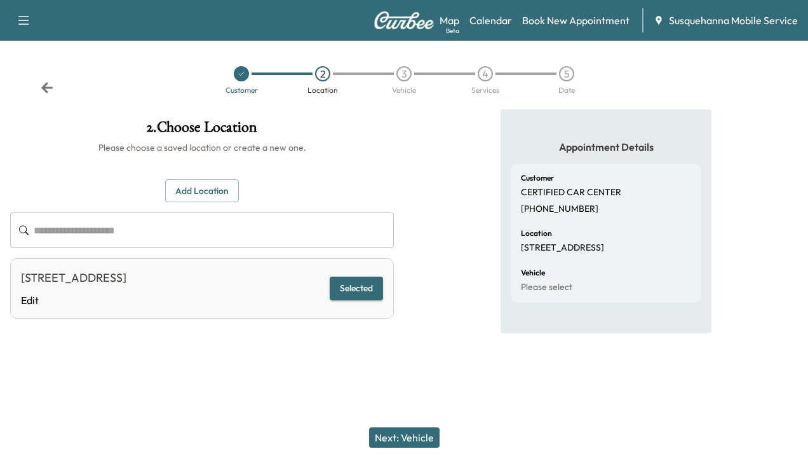
click at [403, 430] on button "Next: Vehicle" at bounding box center [404, 437] width 71 height 20
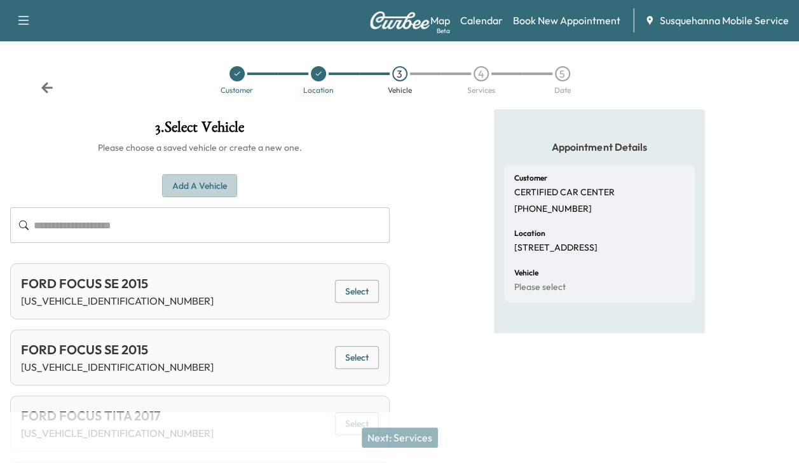
click at [215, 187] on button "Add a Vehicle" at bounding box center [199, 186] width 75 height 24
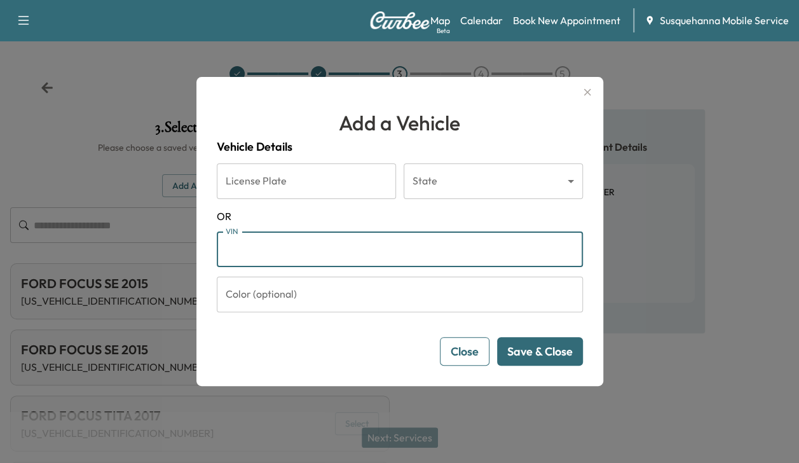
click at [250, 248] on input "VIN" at bounding box center [400, 249] width 366 height 36
type input "**********"
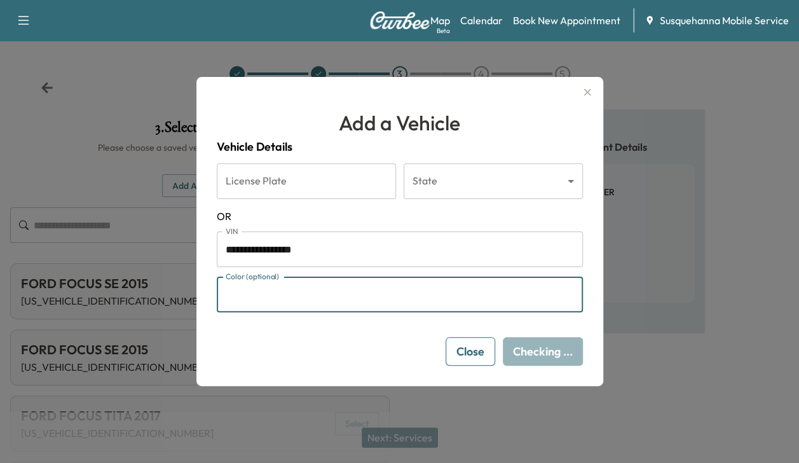
click at [271, 294] on input "Color (optional)" at bounding box center [400, 294] width 366 height 36
type input "****"
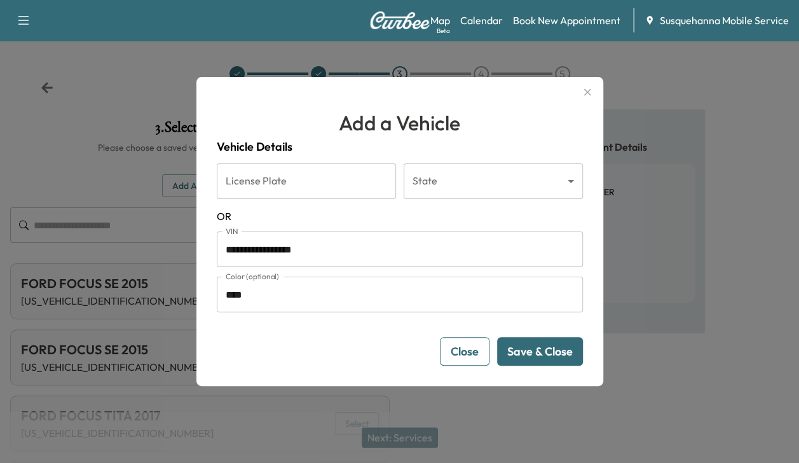
click at [539, 350] on button "Save & Close" at bounding box center [540, 351] width 86 height 29
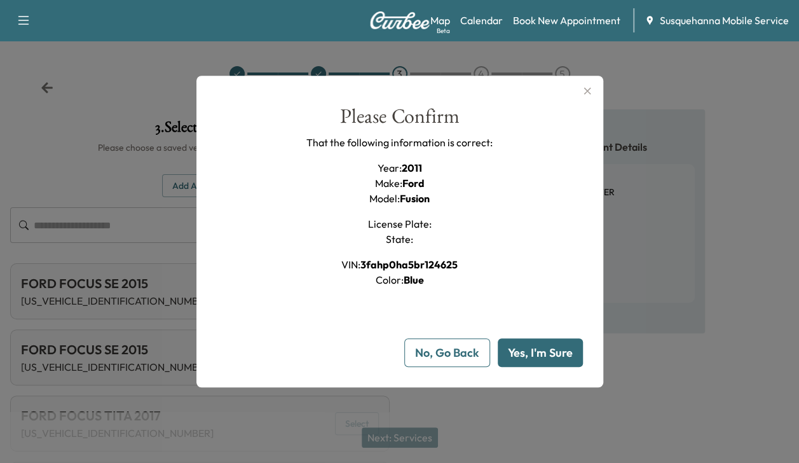
click at [539, 350] on button "Yes, I'm Sure" at bounding box center [540, 352] width 85 height 29
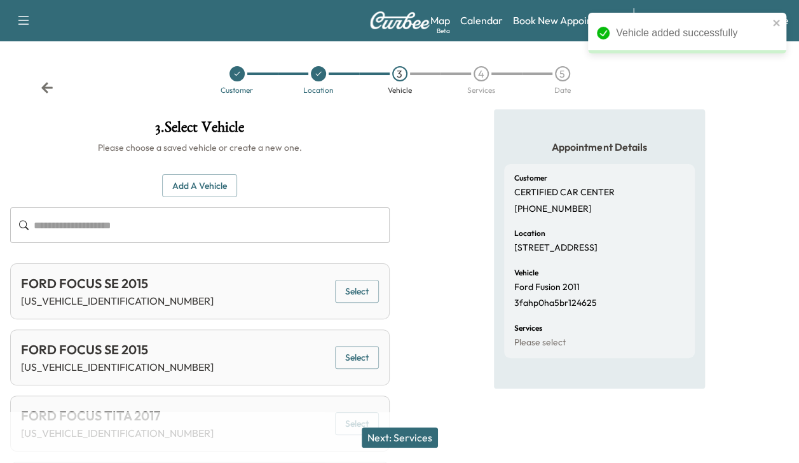
click at [423, 438] on button "Next: Services" at bounding box center [400, 437] width 76 height 20
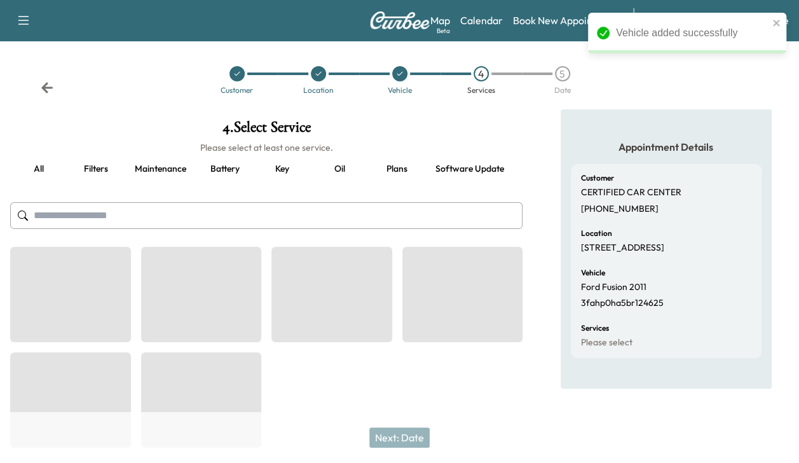
scroll to position [0, 168]
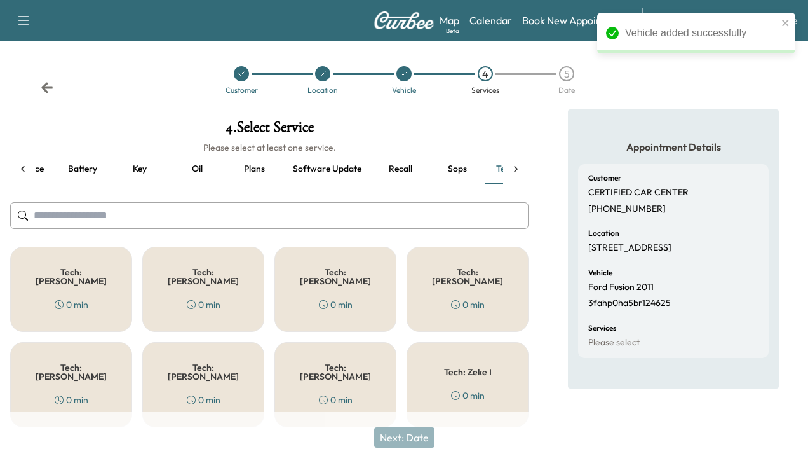
click at [318, 275] on h5 "Tech: [PERSON_NAME]" at bounding box center [335, 277] width 80 height 18
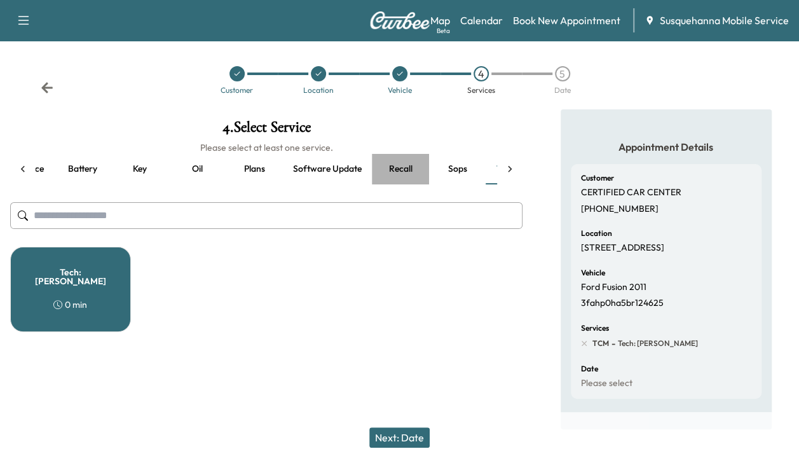
click at [405, 165] on button "Recall" at bounding box center [400, 169] width 57 height 31
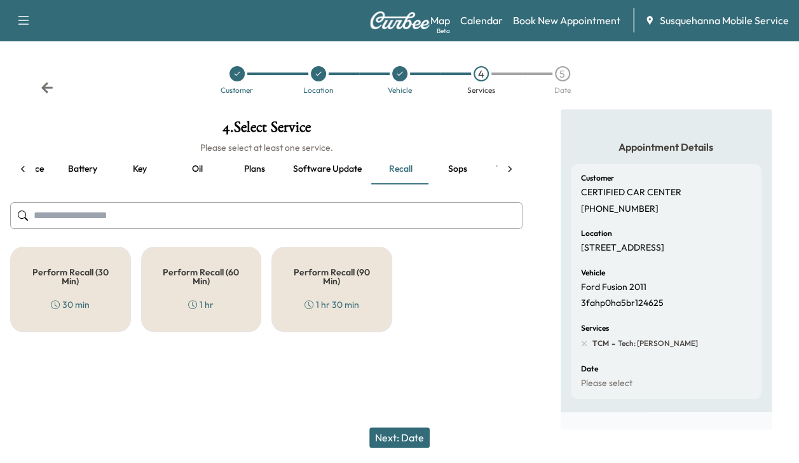
click at [48, 275] on h5 "Perform Recall (30 Min)" at bounding box center [70, 277] width 79 height 18
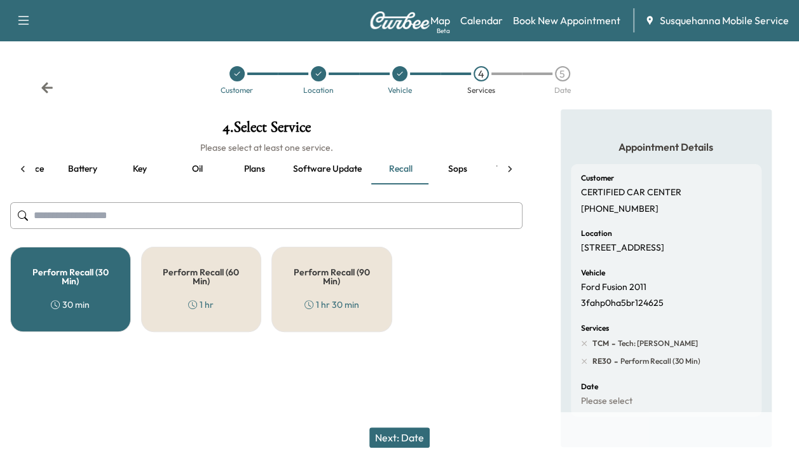
click at [399, 445] on button "Next: Date" at bounding box center [399, 437] width 60 height 20
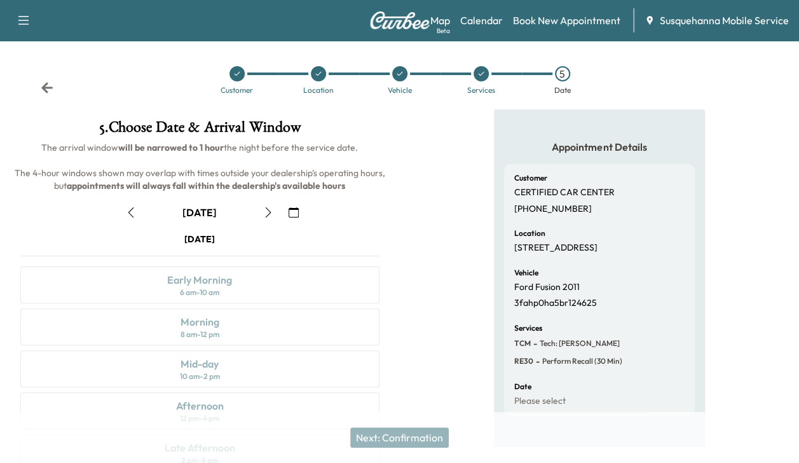
click at [268, 210] on icon "button" at bounding box center [268, 212] width 10 height 10
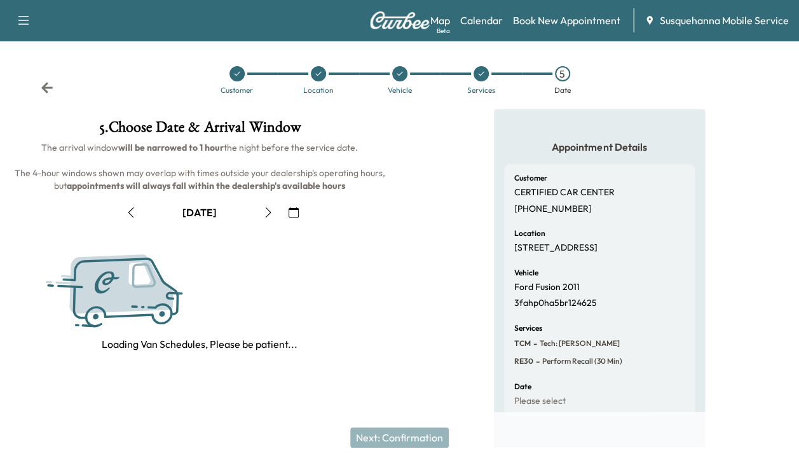
click at [268, 210] on icon "button" at bounding box center [268, 212] width 10 height 10
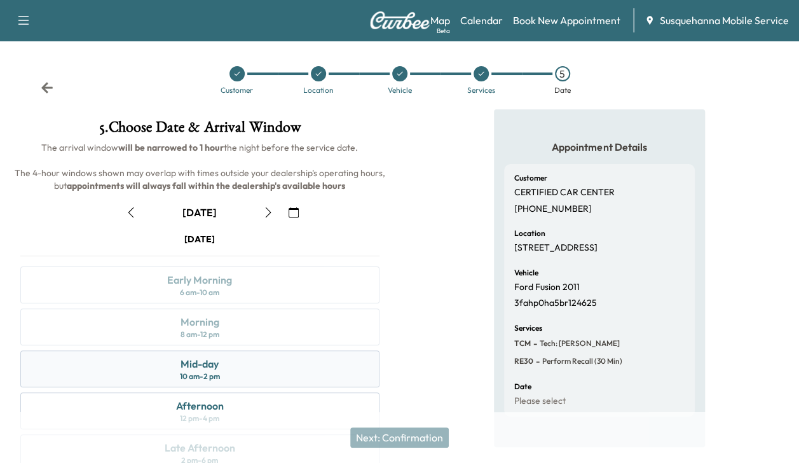
click at [253, 361] on div "Mid-day 10 am - 2 pm" at bounding box center [199, 368] width 359 height 37
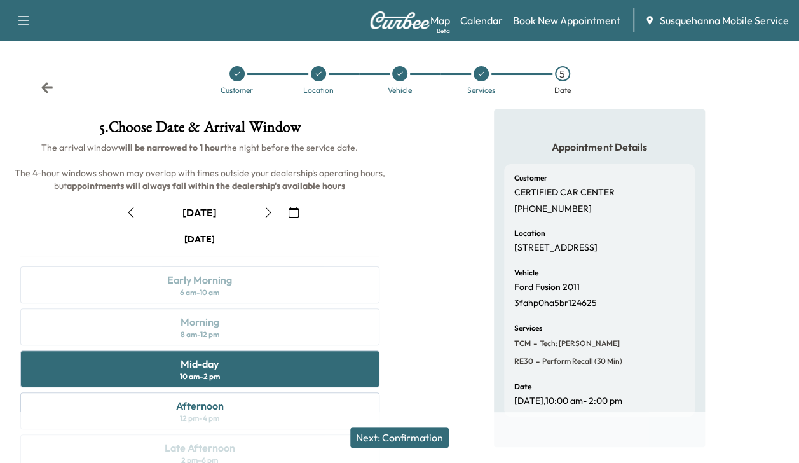
click at [385, 436] on button "Next: Confirmation" at bounding box center [399, 437] width 98 height 20
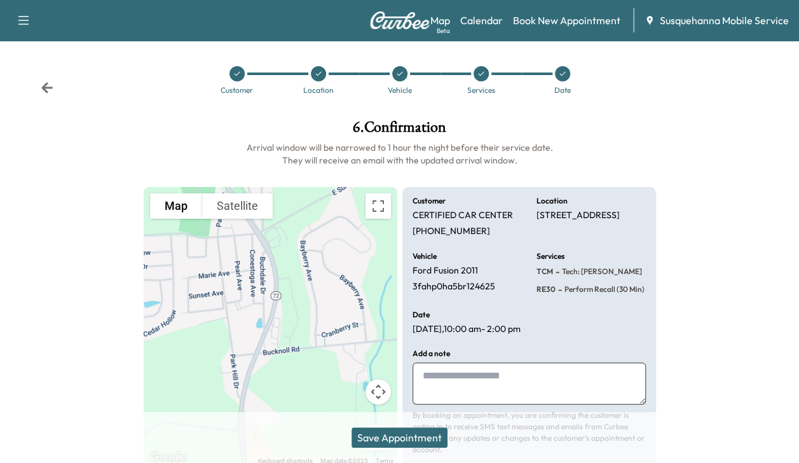
click at [385, 436] on button "Save Appointment" at bounding box center [399, 437] width 96 height 20
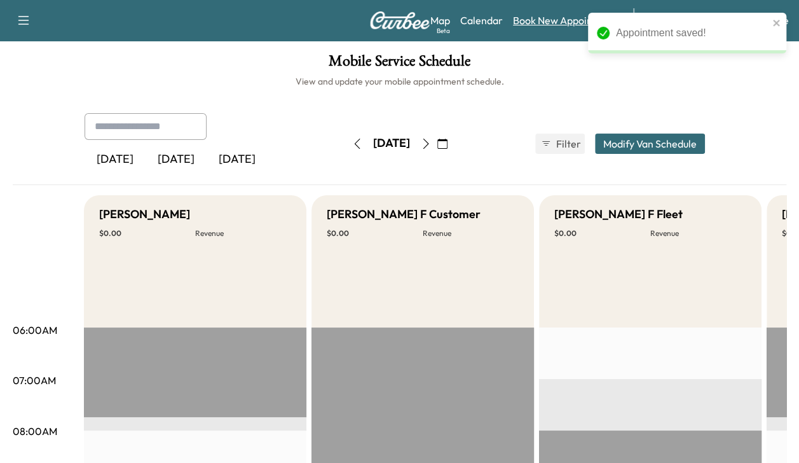
click at [566, 22] on link "Book New Appointment" at bounding box center [566, 20] width 107 height 15
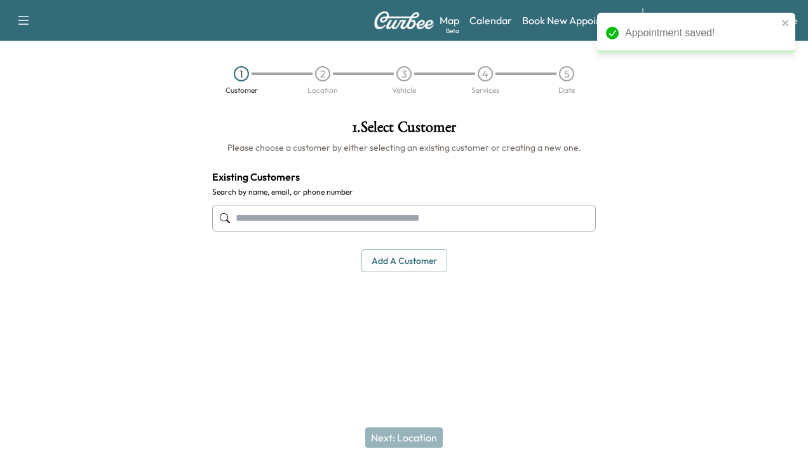
click at [444, 215] on input "text" at bounding box center [404, 218] width 384 height 27
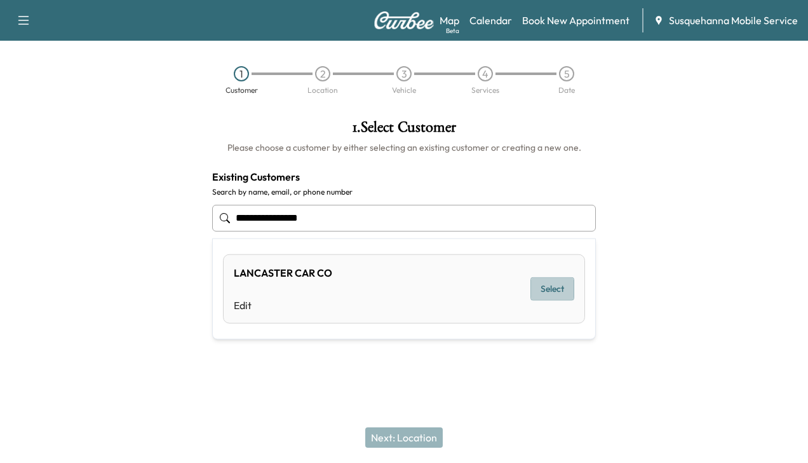
click at [561, 279] on button "Select" at bounding box center [553, 289] width 44 height 24
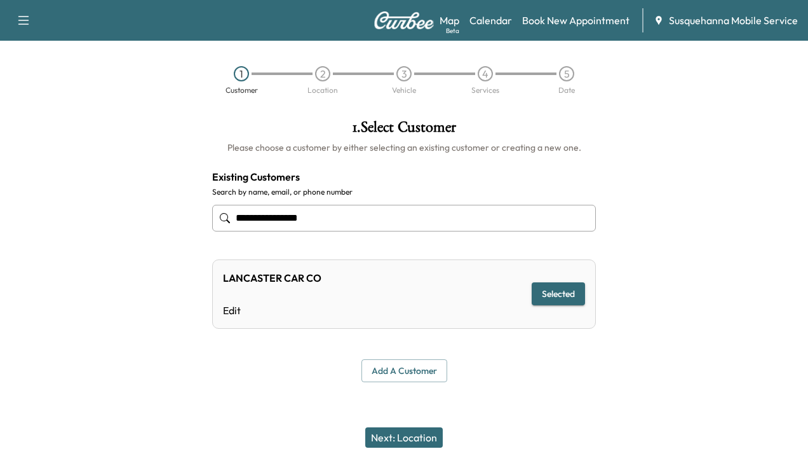
type input "**********"
click at [416, 434] on button "Next: Location" at bounding box center [404, 437] width 78 height 20
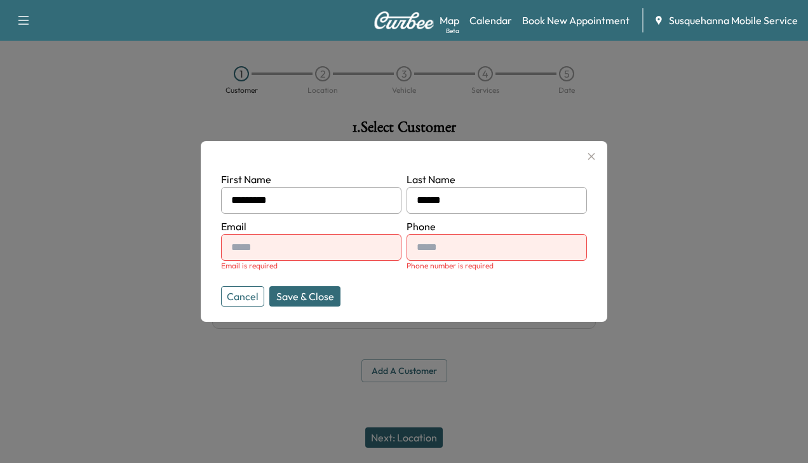
click at [310, 250] on input "text" at bounding box center [311, 247] width 180 height 27
type input "**********"
click at [503, 249] on input "**********" at bounding box center [497, 247] width 180 height 27
type input "**"
type input "**********"
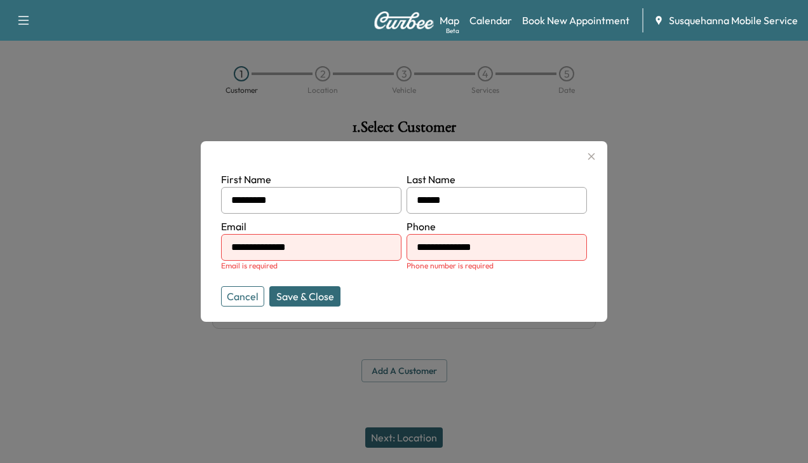
click at [322, 294] on button "Save & Close" at bounding box center [304, 296] width 71 height 20
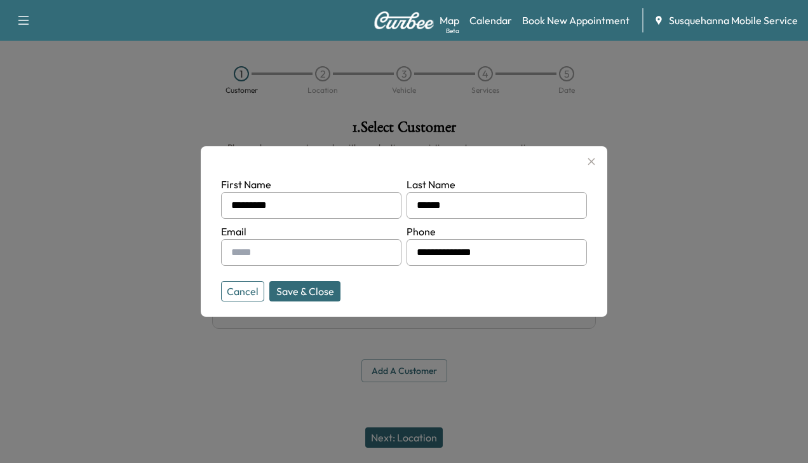
type input "**********"
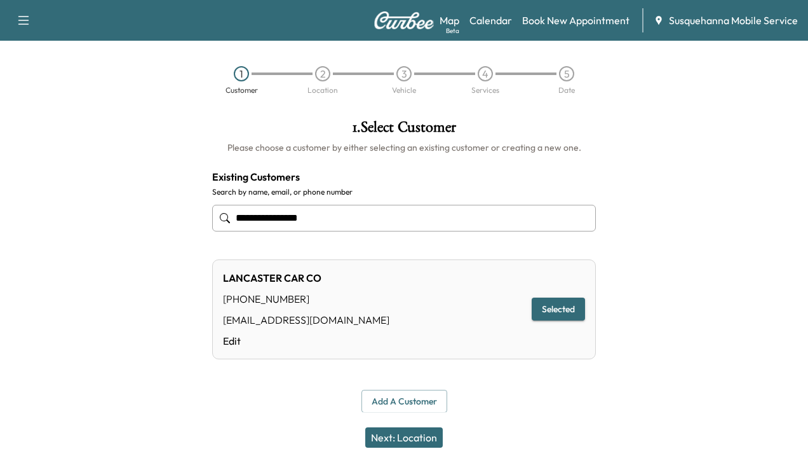
click at [423, 435] on button "Next: Location" at bounding box center [404, 437] width 78 height 20
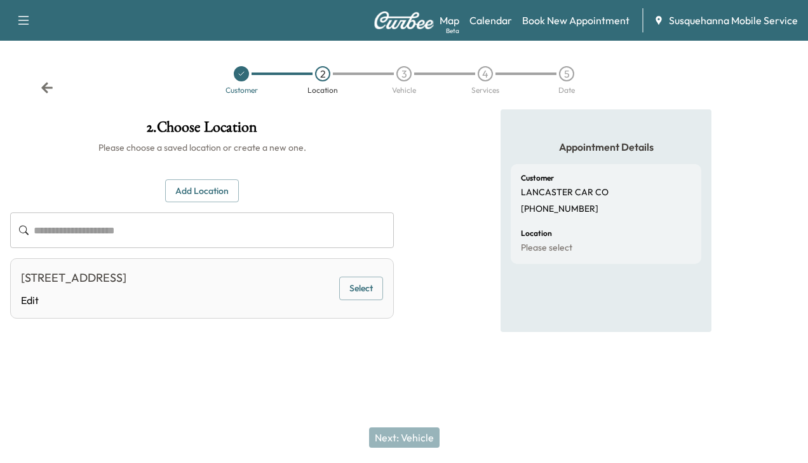
click at [362, 285] on button "Select" at bounding box center [361, 288] width 44 height 24
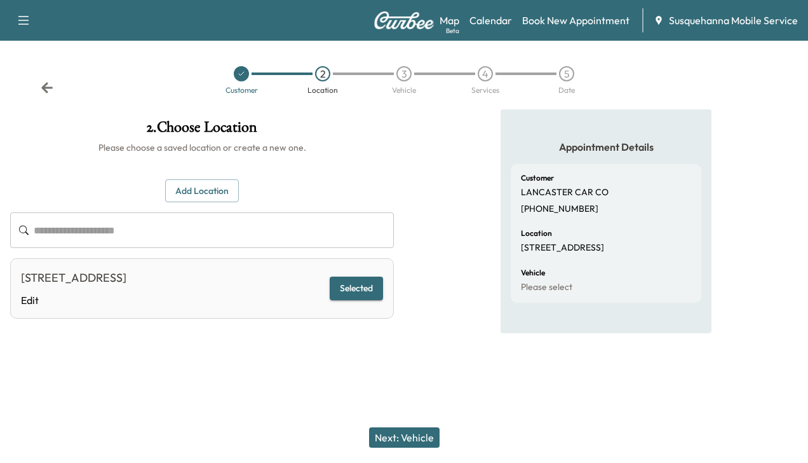
click at [410, 431] on button "Next: Vehicle" at bounding box center [404, 437] width 71 height 20
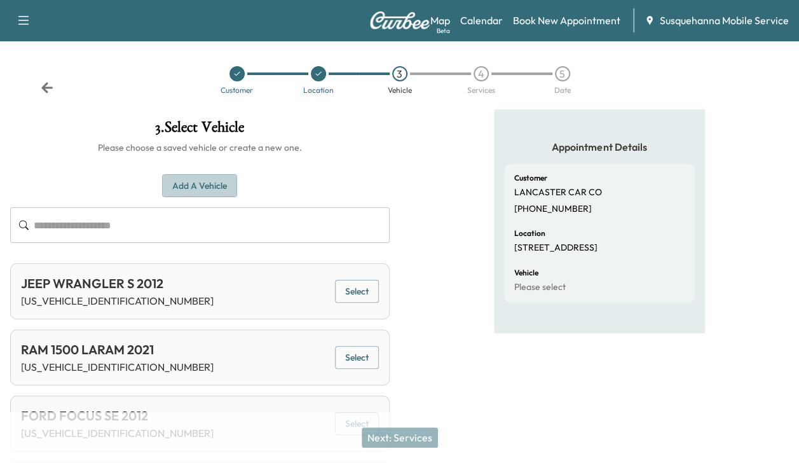
click at [210, 187] on button "Add a Vehicle" at bounding box center [199, 186] width 75 height 24
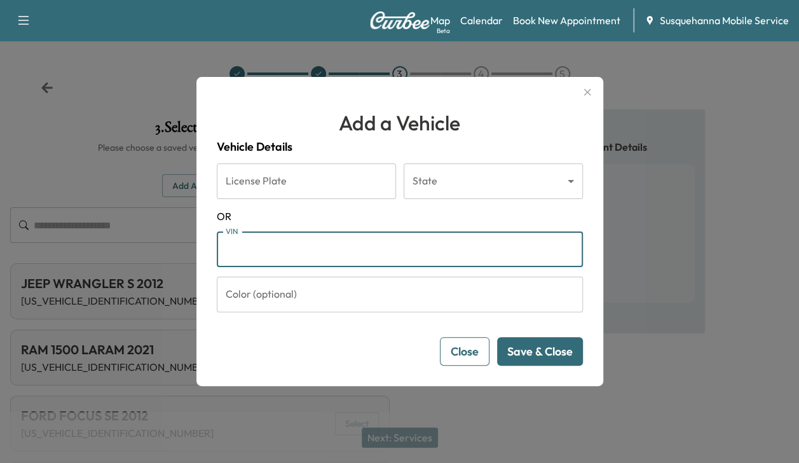
click at [260, 252] on input "VIN" at bounding box center [400, 249] width 366 height 36
type input "**********"
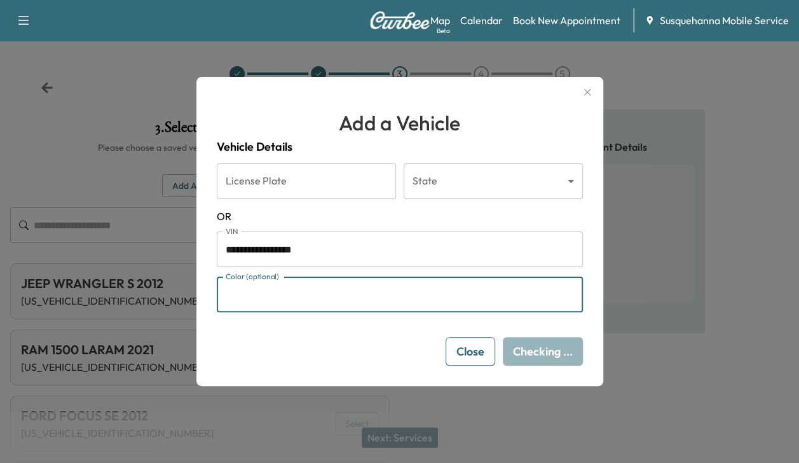
click at [289, 296] on input "Color (optional)" at bounding box center [400, 294] width 366 height 36
type input "****"
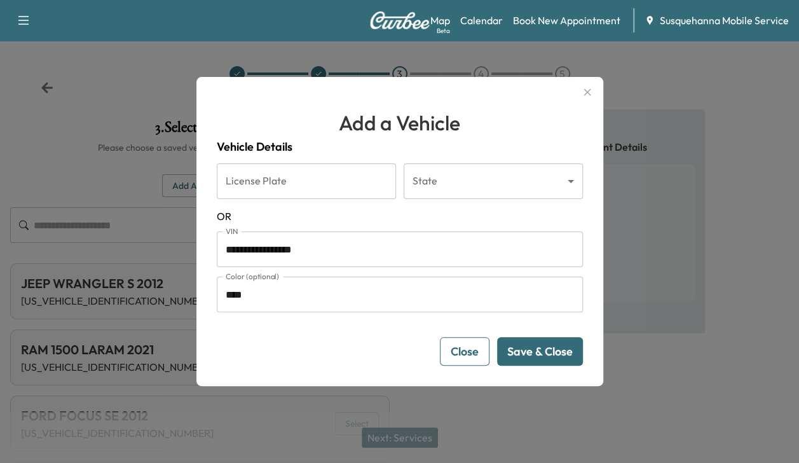
click at [529, 350] on button "Save & Close" at bounding box center [540, 351] width 86 height 29
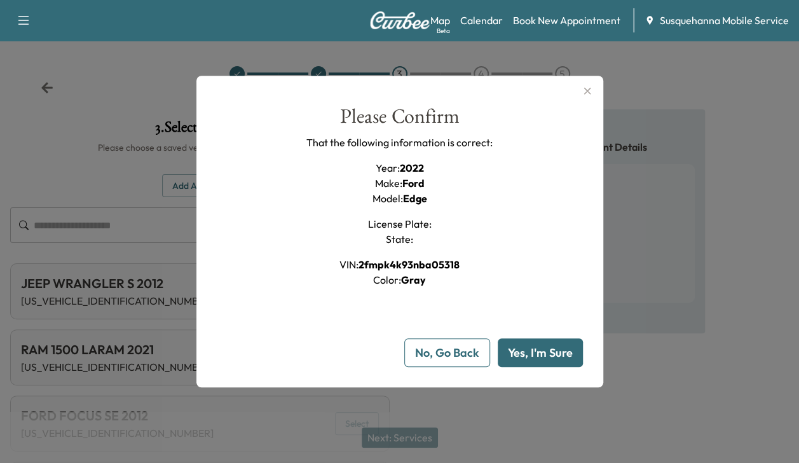
click at [525, 349] on button "Yes, I'm Sure" at bounding box center [540, 352] width 85 height 29
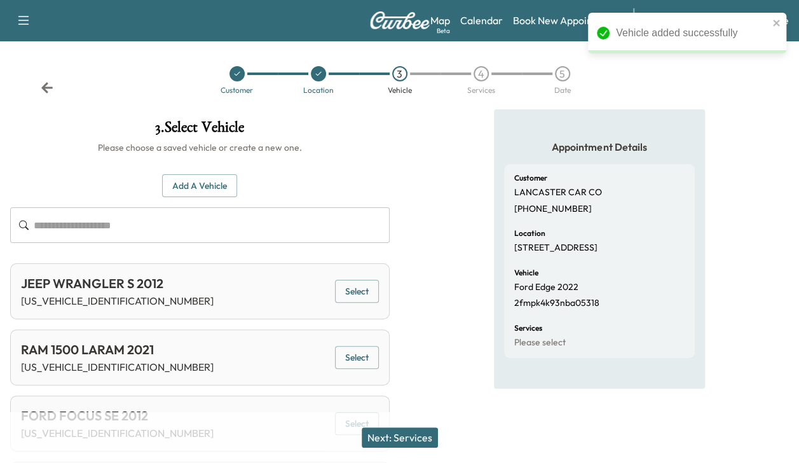
click at [424, 435] on button "Next: Services" at bounding box center [400, 437] width 76 height 20
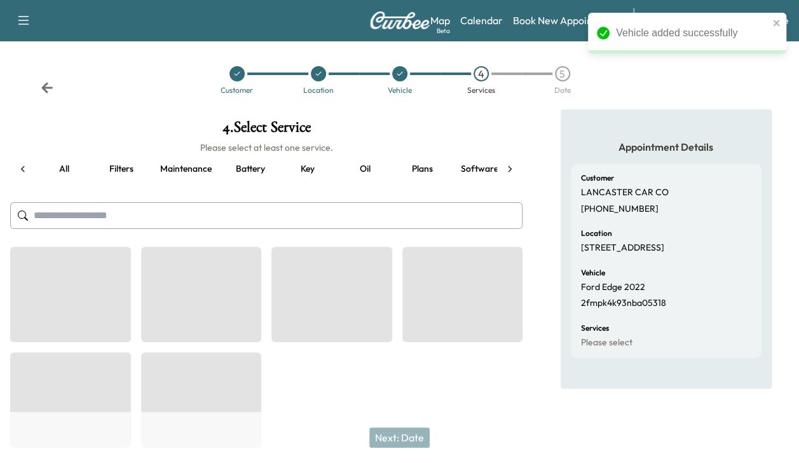
scroll to position [0, 48]
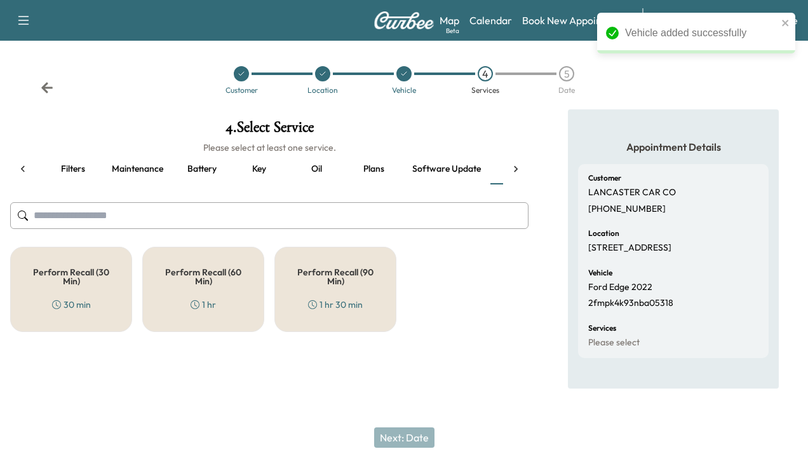
click at [83, 290] on div "Perform Recall (30 Min) 30 min" at bounding box center [71, 289] width 122 height 85
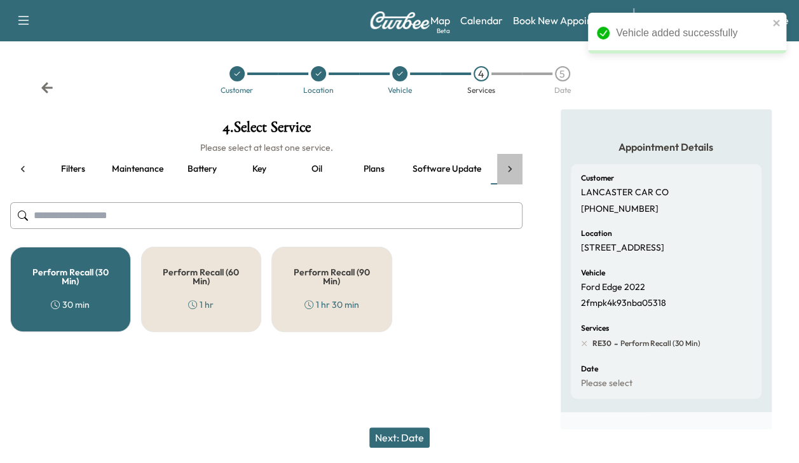
click at [512, 165] on icon at bounding box center [509, 169] width 13 height 13
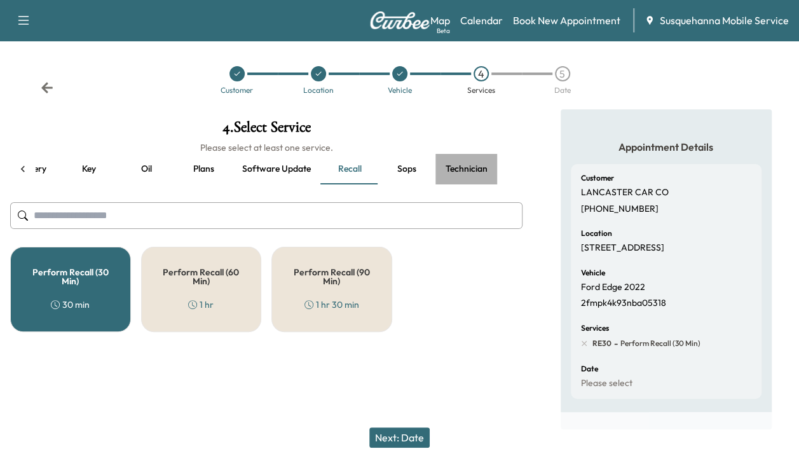
click at [472, 170] on button "Technician" at bounding box center [466, 169] width 62 height 31
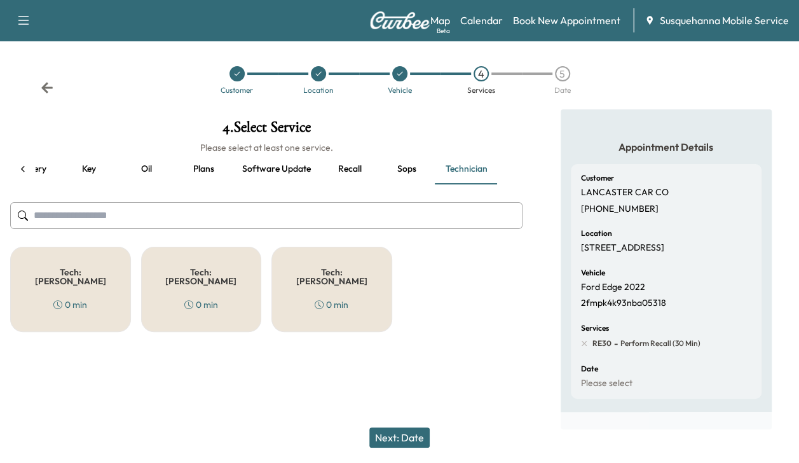
click at [103, 283] on div "Tech: Colton M 0 min" at bounding box center [70, 289] width 121 height 85
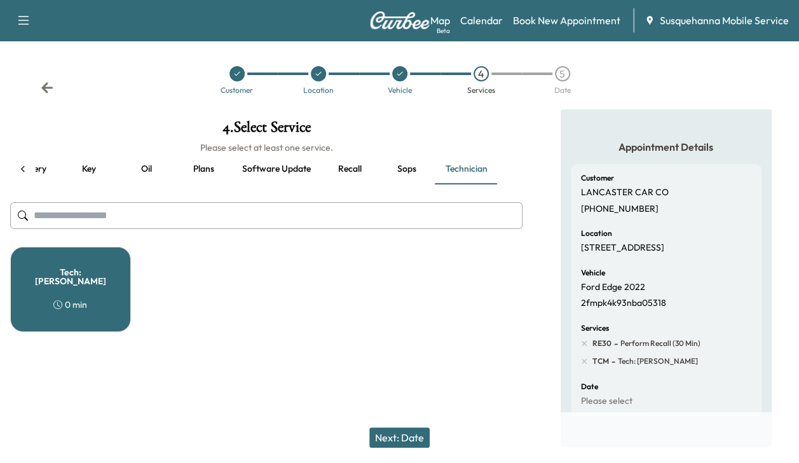
click at [414, 438] on button "Next: Date" at bounding box center [399, 437] width 60 height 20
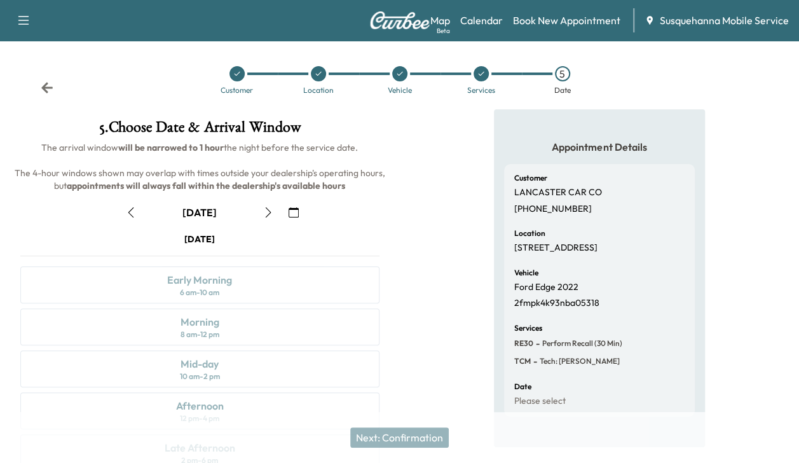
click at [266, 219] on button "button" at bounding box center [268, 212] width 22 height 20
click at [249, 362] on div "Mid-day 10 am - 2 pm" at bounding box center [199, 368] width 359 height 37
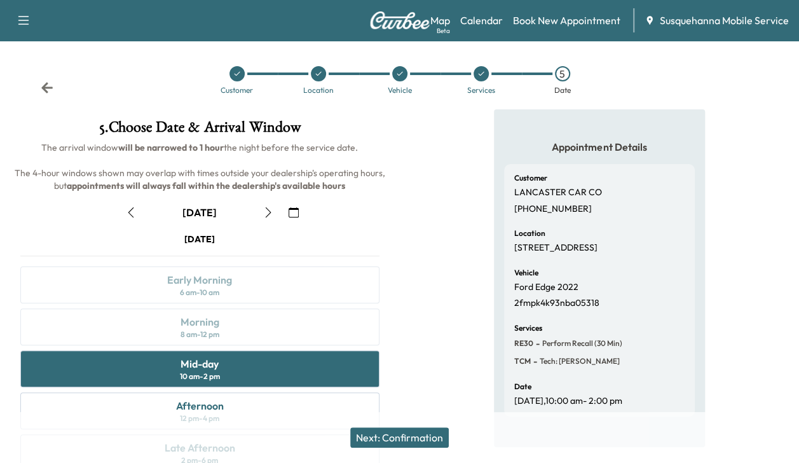
click at [417, 435] on button "Next: Confirmation" at bounding box center [399, 437] width 98 height 20
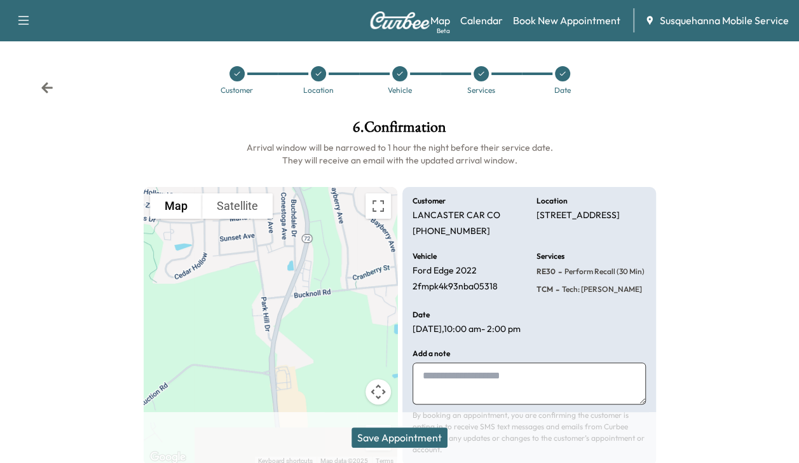
click at [417, 435] on button "Save Appointment" at bounding box center [399, 437] width 96 height 20
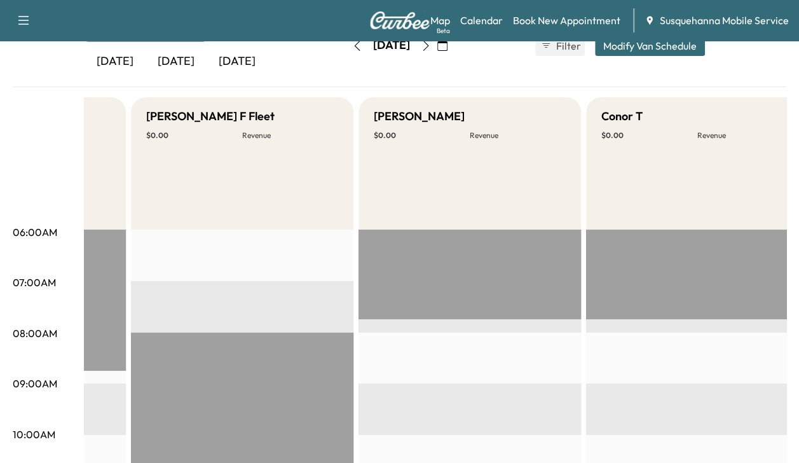
scroll to position [0, 397]
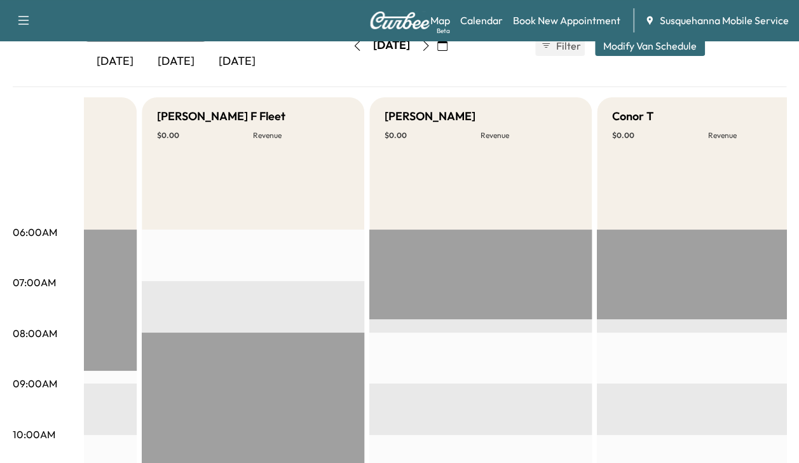
click at [346, 50] on button "button" at bounding box center [357, 46] width 22 height 20
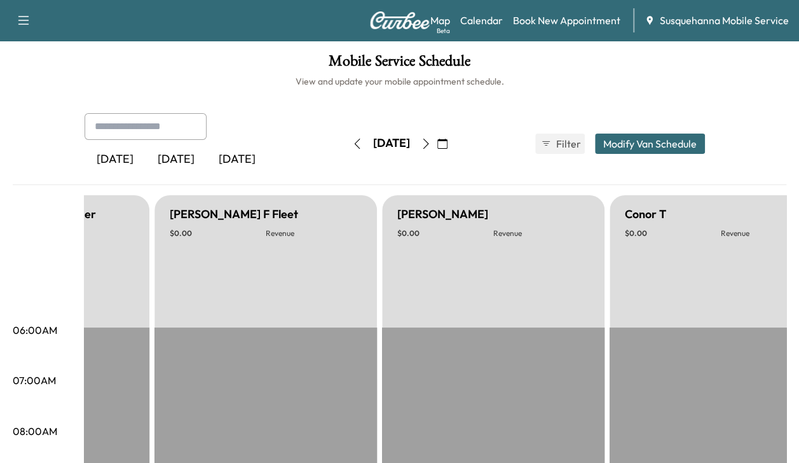
click at [437, 150] on button "button" at bounding box center [426, 143] width 22 height 20
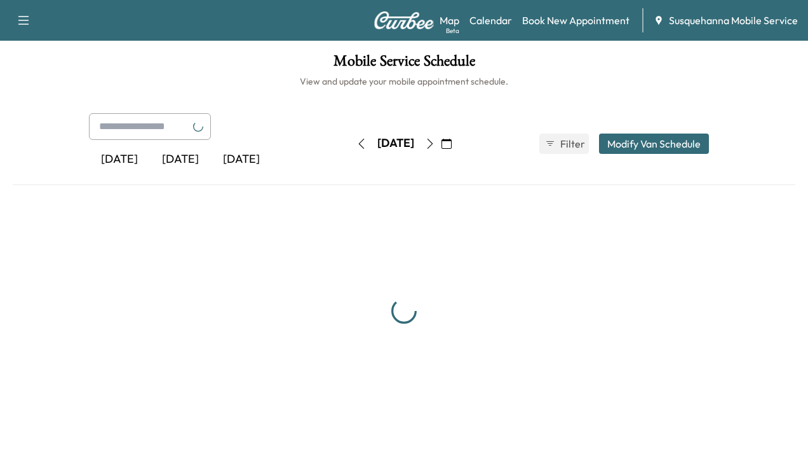
click at [440, 151] on div "[DATE]" at bounding box center [396, 143] width 90 height 20
click at [441, 142] on button "button" at bounding box center [430, 143] width 22 height 20
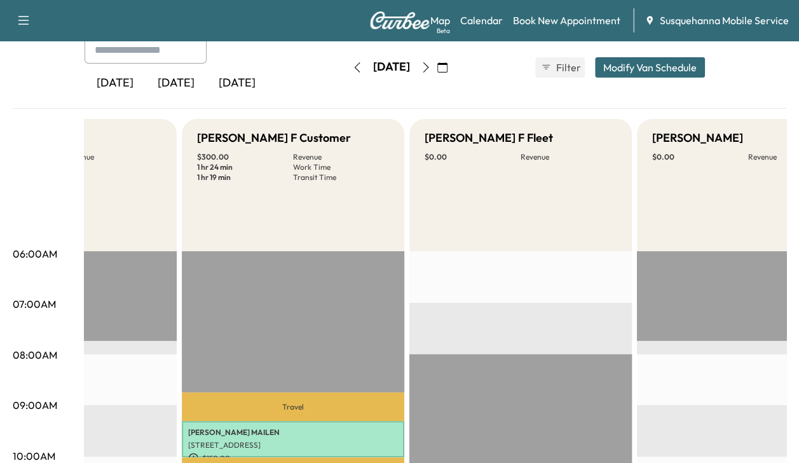
scroll to position [0, 119]
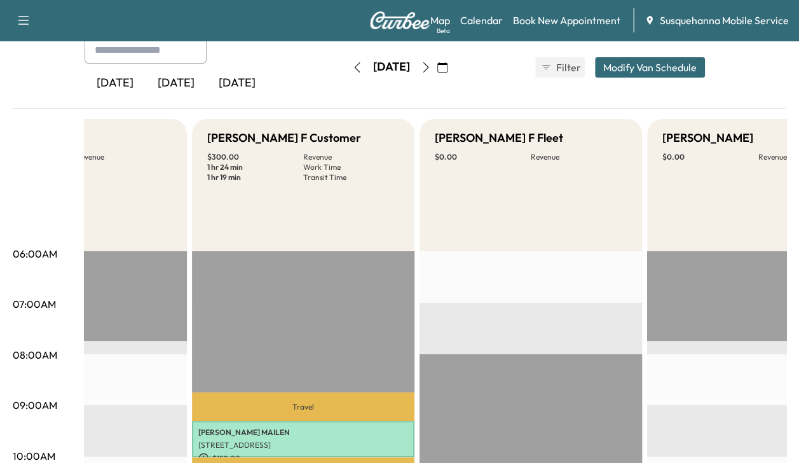
click at [346, 72] on button "button" at bounding box center [357, 67] width 22 height 20
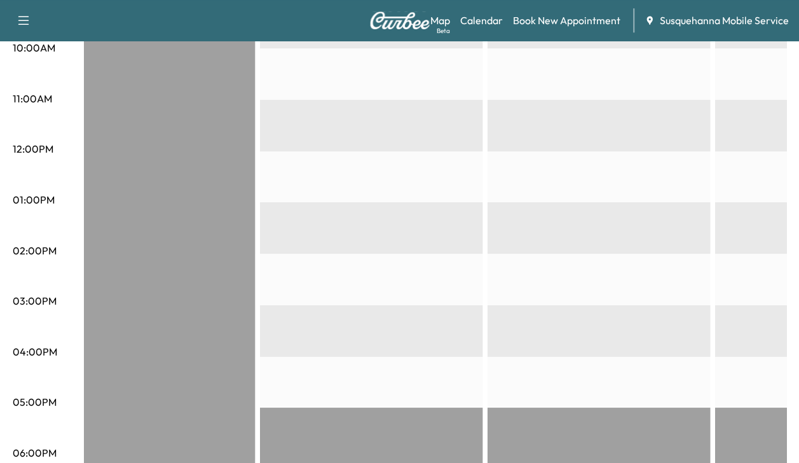
scroll to position [491, 0]
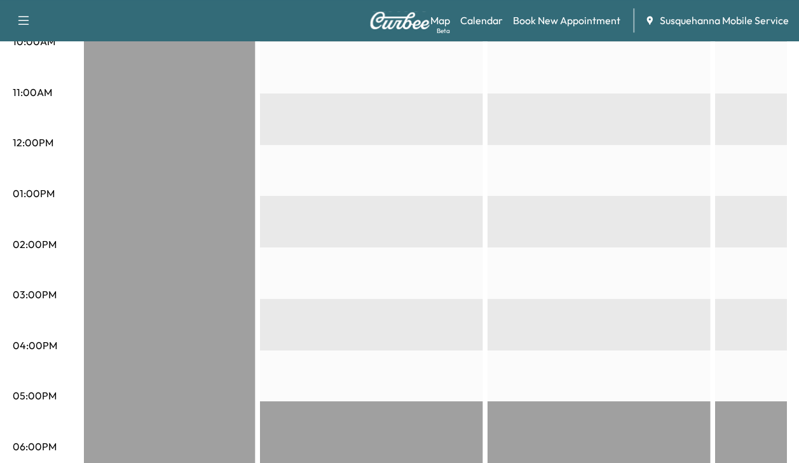
click at [411, 273] on div "EST Start" at bounding box center [371, 247] width 222 height 821
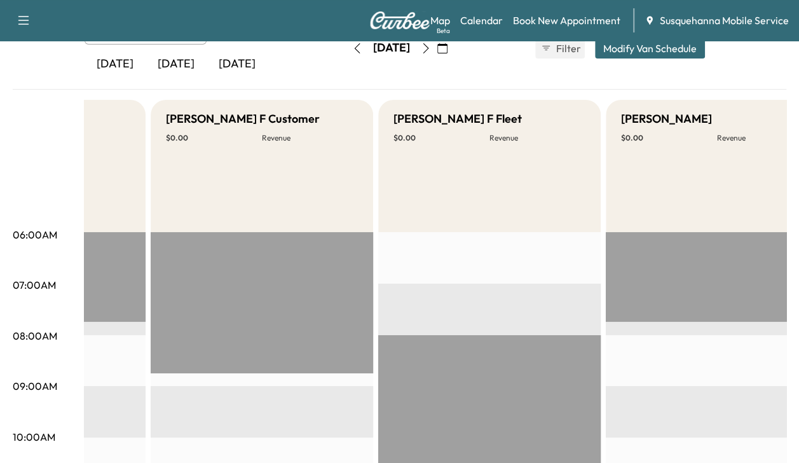
scroll to position [0, 0]
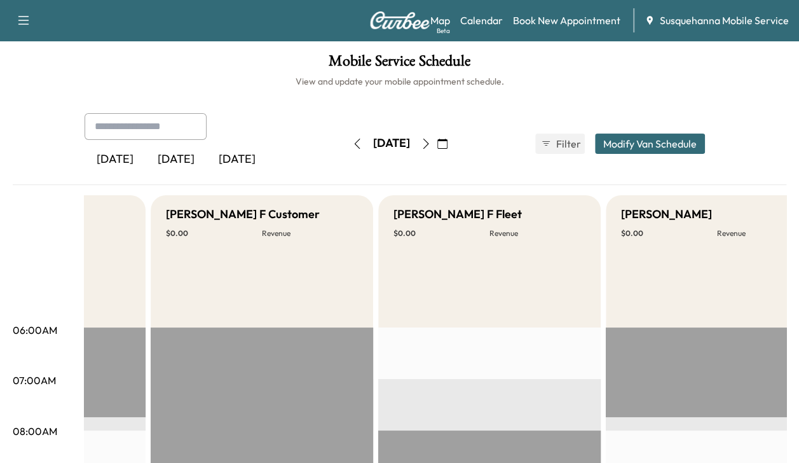
click at [346, 142] on button "button" at bounding box center [357, 143] width 22 height 20
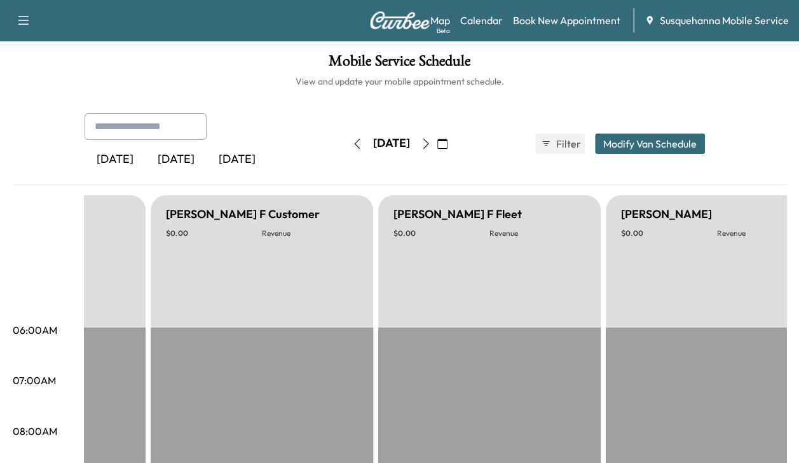
click at [346, 148] on button "button" at bounding box center [357, 143] width 22 height 20
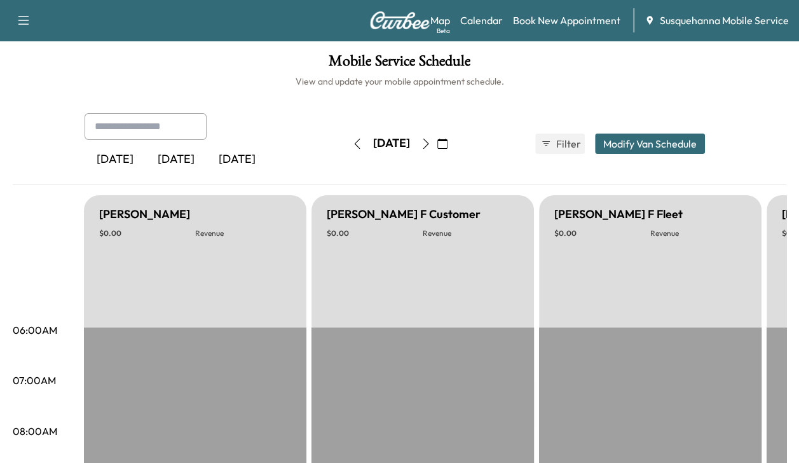
click at [352, 145] on icon "button" at bounding box center [357, 144] width 10 height 10
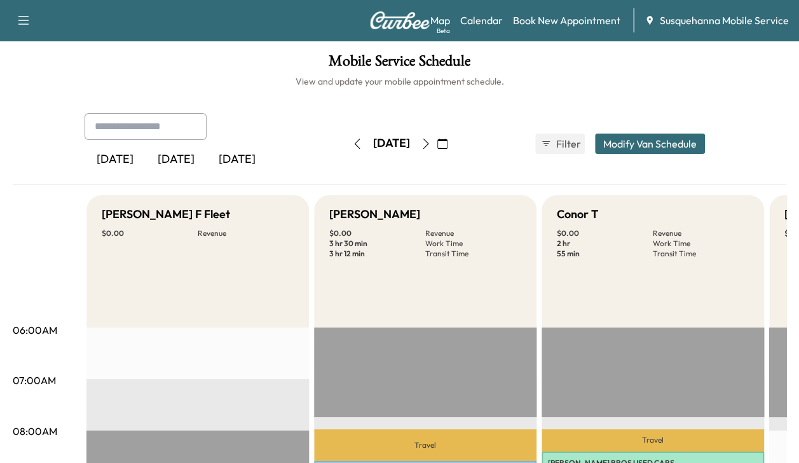
click at [431, 142] on icon "button" at bounding box center [426, 144] width 10 height 10
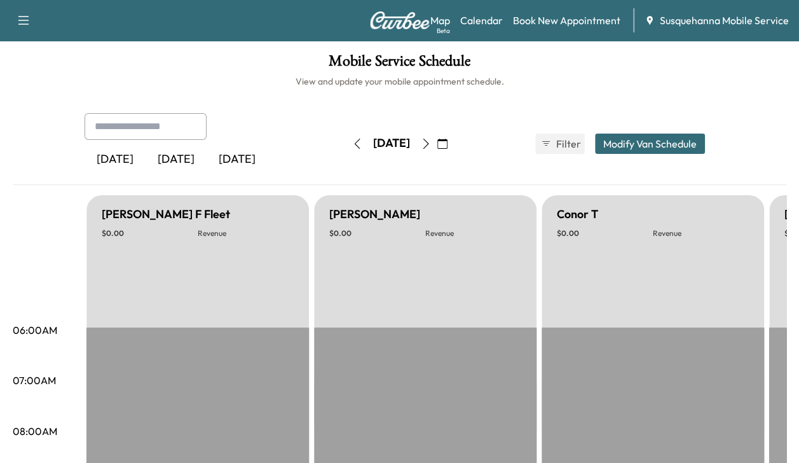
click at [437, 150] on button "button" at bounding box center [426, 143] width 22 height 20
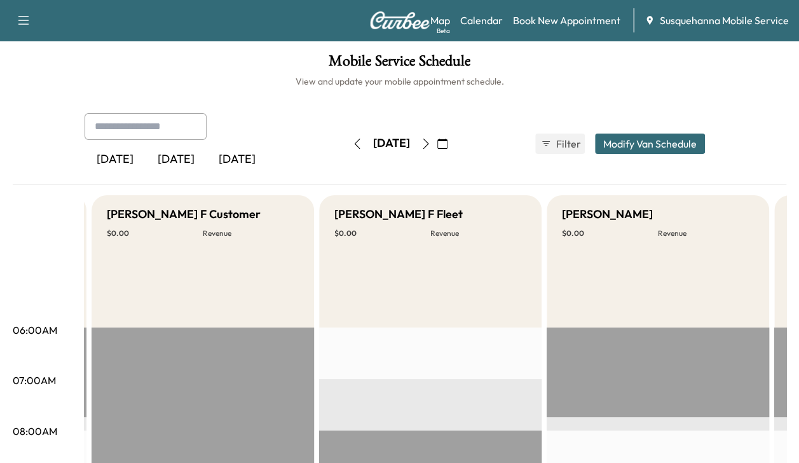
click at [437, 151] on button "button" at bounding box center [426, 143] width 22 height 20
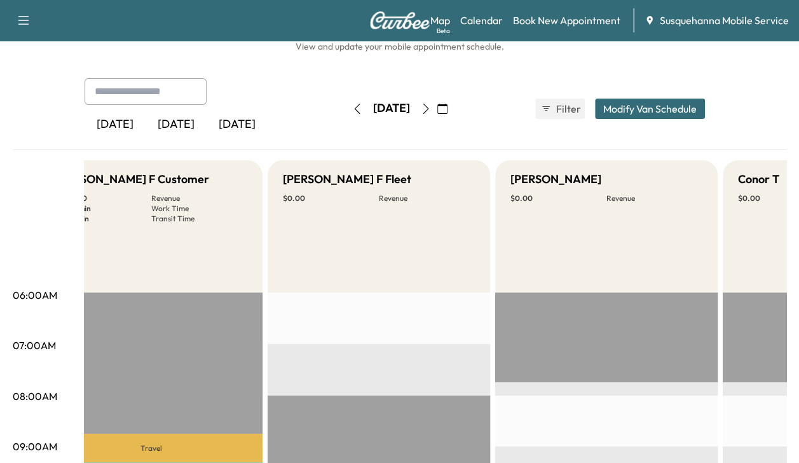
scroll to position [1, 0]
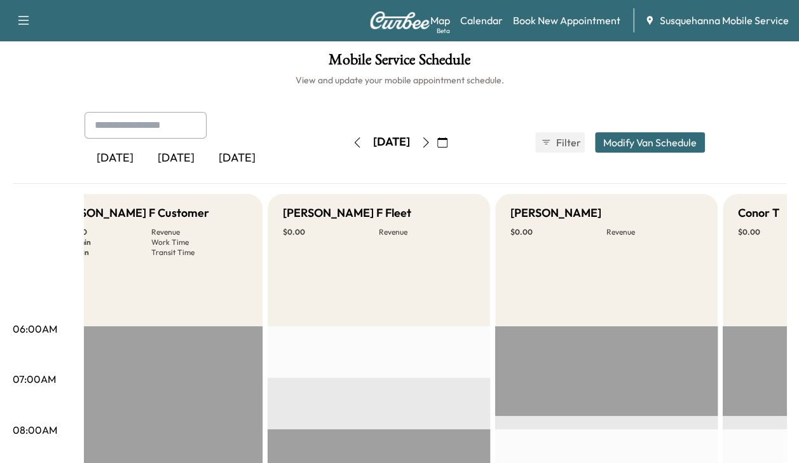
click at [431, 145] on icon "button" at bounding box center [426, 142] width 10 height 10
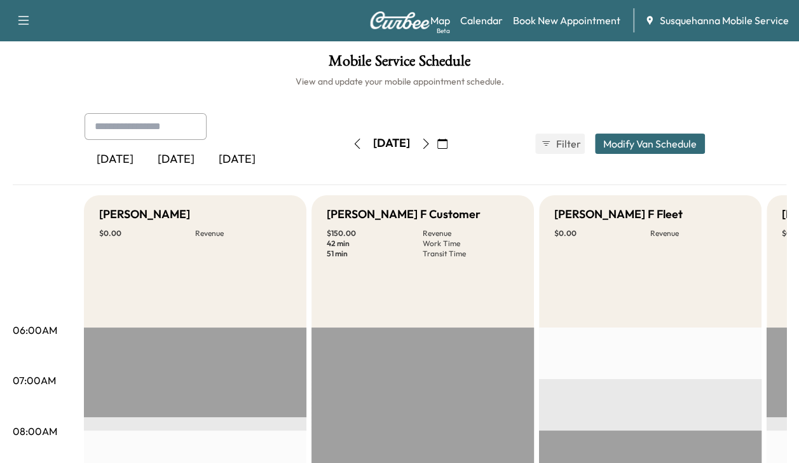
click at [352, 147] on icon "button" at bounding box center [357, 144] width 10 height 10
click at [346, 146] on button "button" at bounding box center [357, 143] width 22 height 20
click at [537, 19] on link "Book New Appointment" at bounding box center [566, 20] width 107 height 15
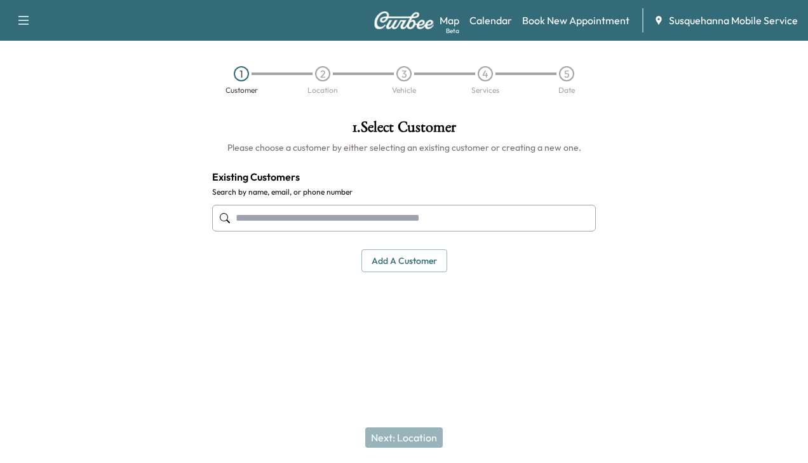
click at [413, 217] on input "text" at bounding box center [404, 218] width 384 height 27
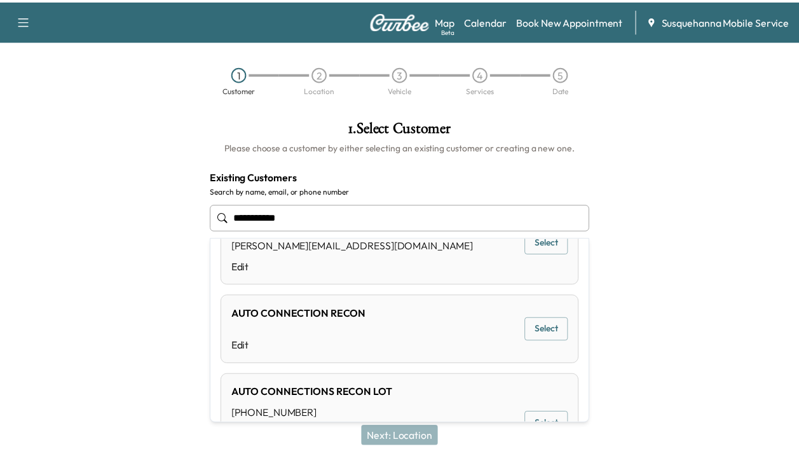
scroll to position [364, 0]
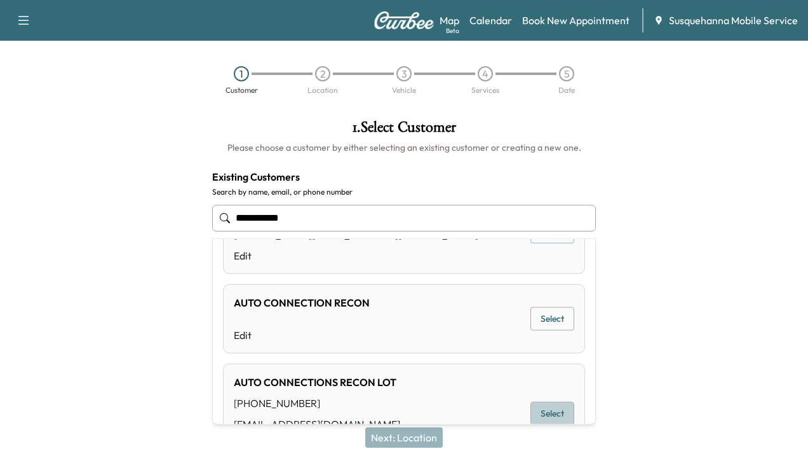
click at [548, 407] on button "Select" at bounding box center [553, 414] width 44 height 24
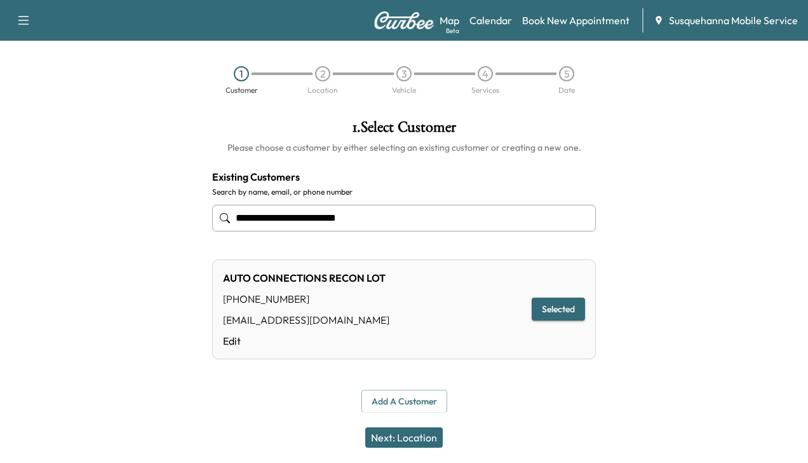
type input "**********"
click at [421, 440] on button "Next: Location" at bounding box center [404, 437] width 78 height 20
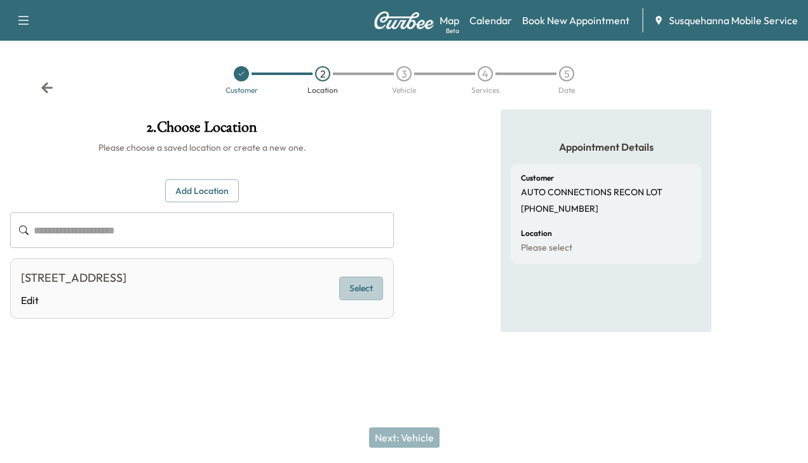
click at [349, 283] on button "Select" at bounding box center [361, 288] width 44 height 24
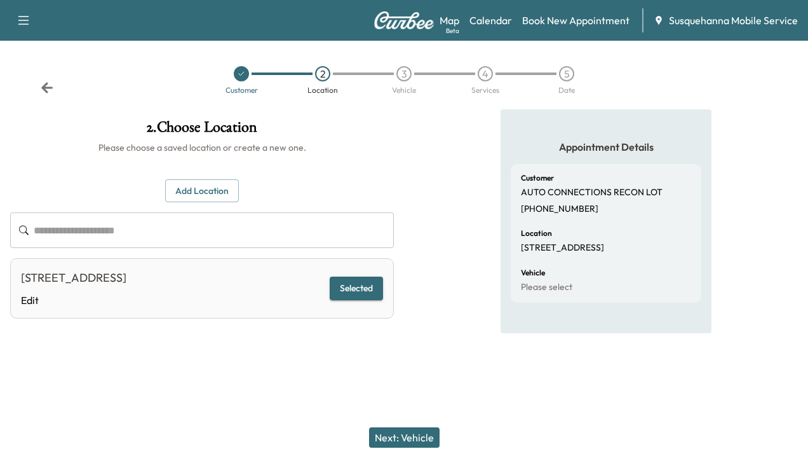
click at [422, 445] on button "Next: Vehicle" at bounding box center [404, 437] width 71 height 20
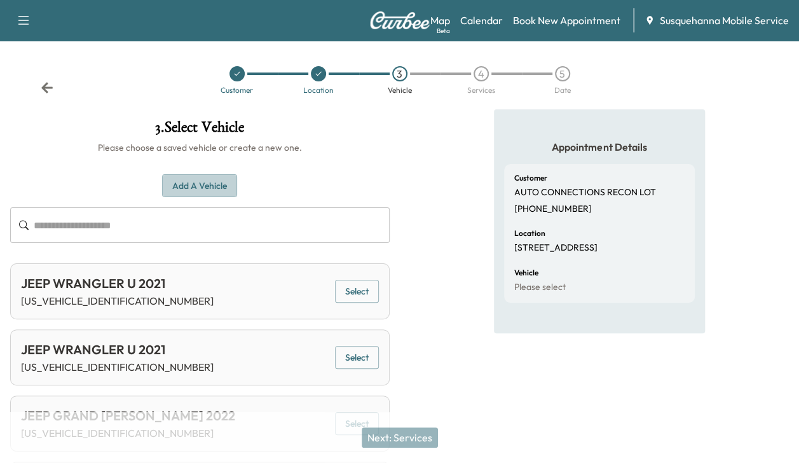
click at [184, 188] on button "Add a Vehicle" at bounding box center [199, 186] width 75 height 24
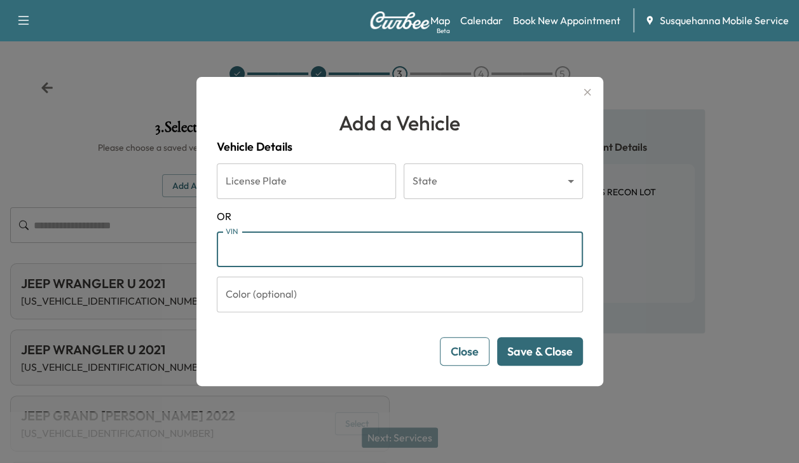
click at [254, 252] on input "VIN" at bounding box center [400, 249] width 366 height 36
type input "**********"
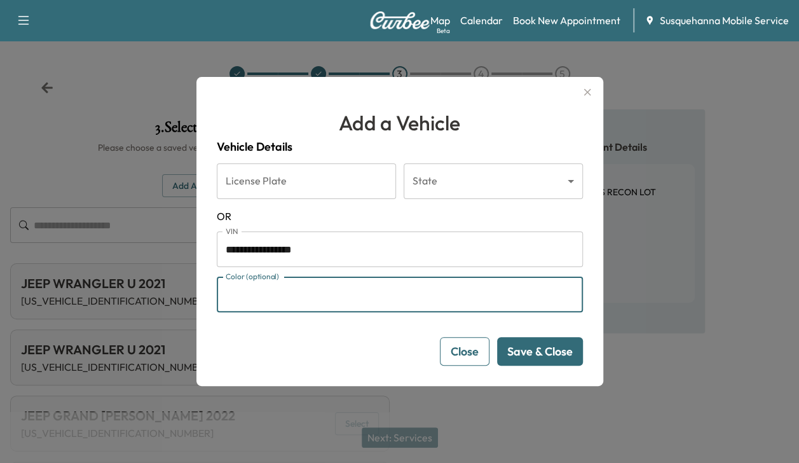
click at [285, 300] on input "Color (optional)" at bounding box center [400, 294] width 366 height 36
type input "*****"
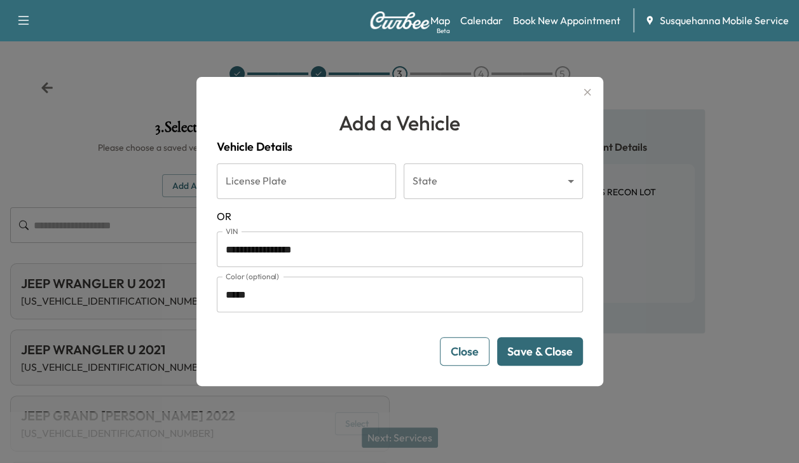
click at [563, 351] on button "Save & Close" at bounding box center [540, 351] width 86 height 29
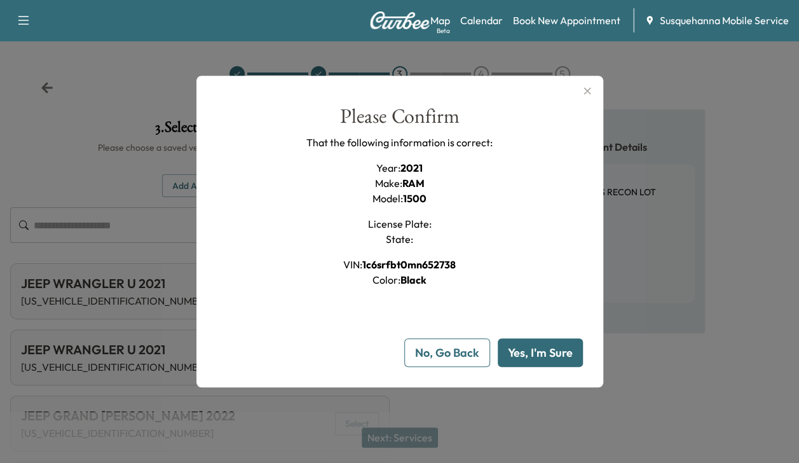
click at [563, 351] on button "Yes, I'm Sure" at bounding box center [540, 352] width 85 height 29
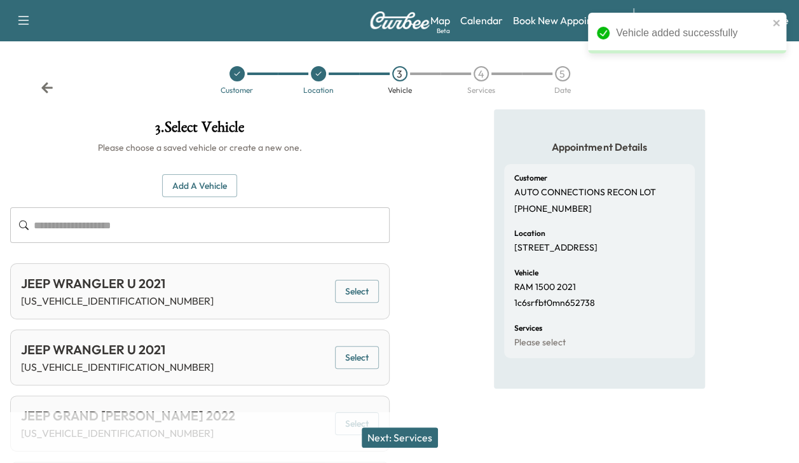
click at [396, 436] on button "Next: Services" at bounding box center [400, 437] width 76 height 20
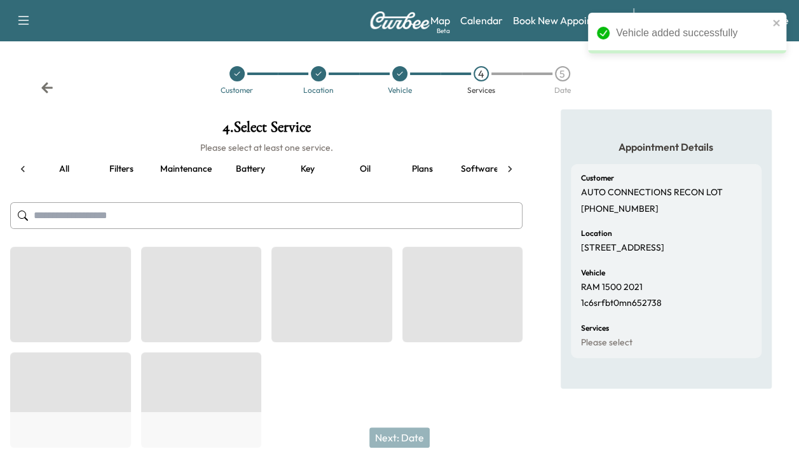
scroll to position [0, 168]
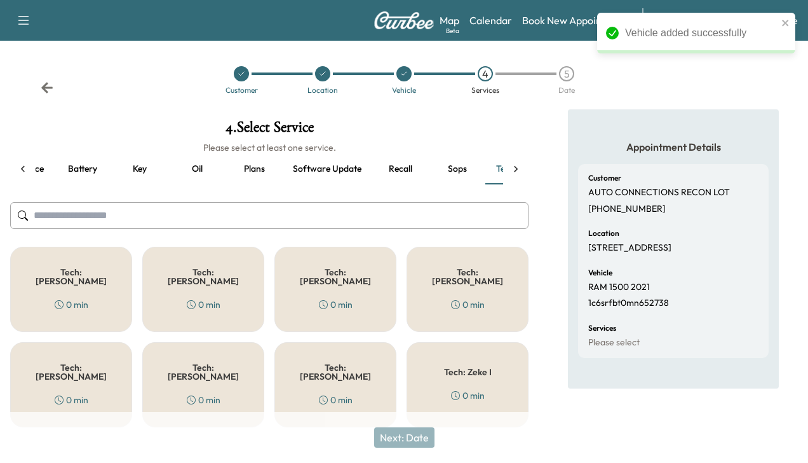
click at [351, 282] on div "Tech: Colton M 0 min" at bounding box center [336, 289] width 122 height 85
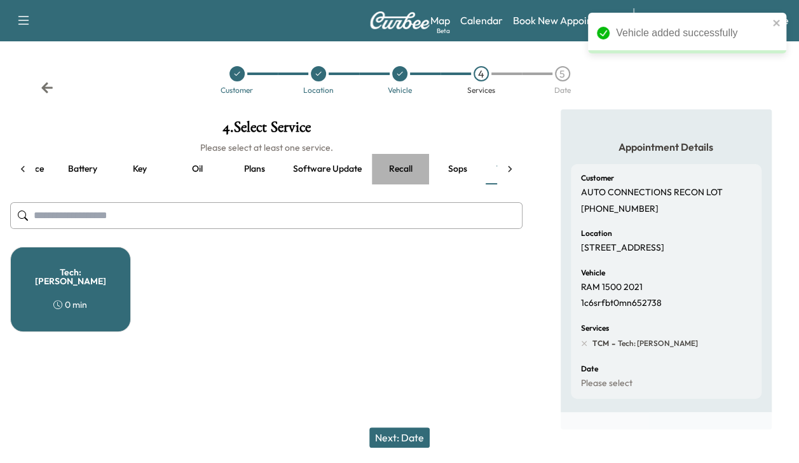
click at [403, 169] on button "Recall" at bounding box center [400, 169] width 57 height 31
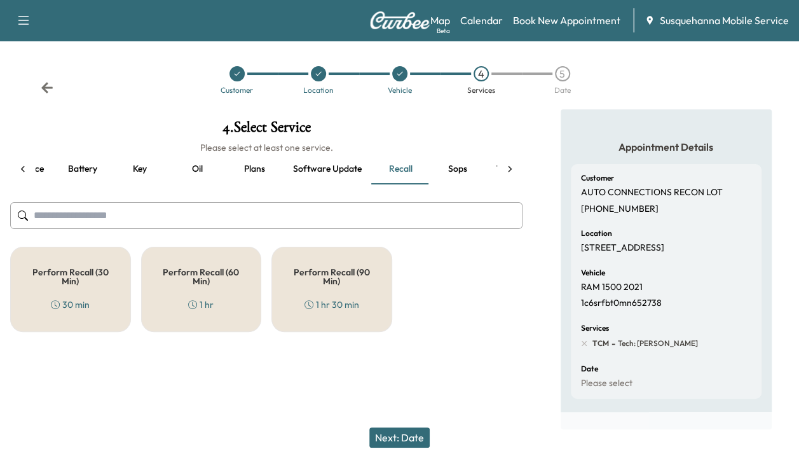
click at [95, 269] on h5 "Perform Recall (30 Min)" at bounding box center [70, 277] width 79 height 18
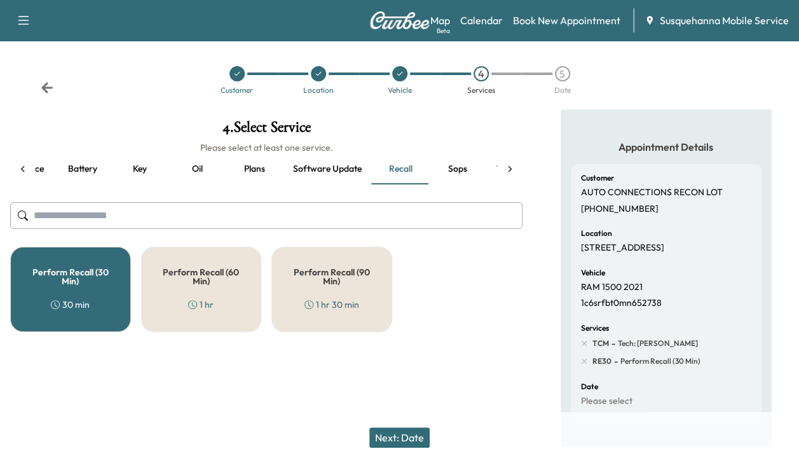
click at [393, 436] on button "Next: Date" at bounding box center [399, 437] width 60 height 20
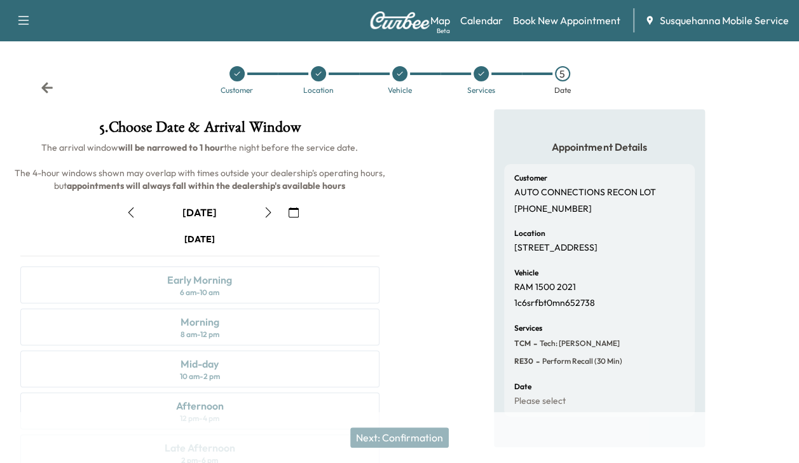
click at [268, 210] on icon "button" at bounding box center [268, 212] width 10 height 10
click at [233, 363] on div "Mid-day 10 am - 2 pm" at bounding box center [199, 368] width 359 height 37
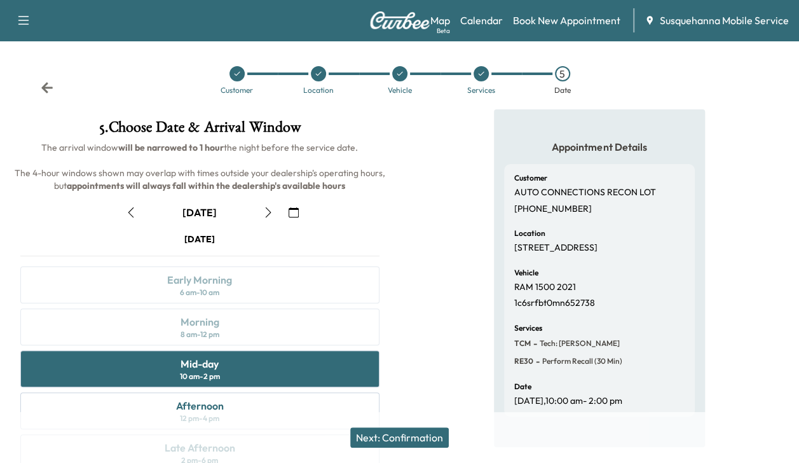
click at [381, 435] on button "Next: Confirmation" at bounding box center [399, 437] width 98 height 20
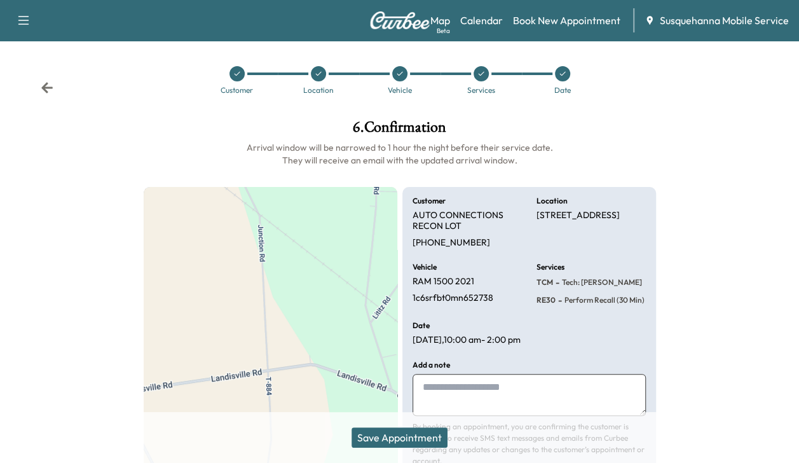
click at [381, 435] on button "Save Appointment" at bounding box center [399, 437] width 96 height 20
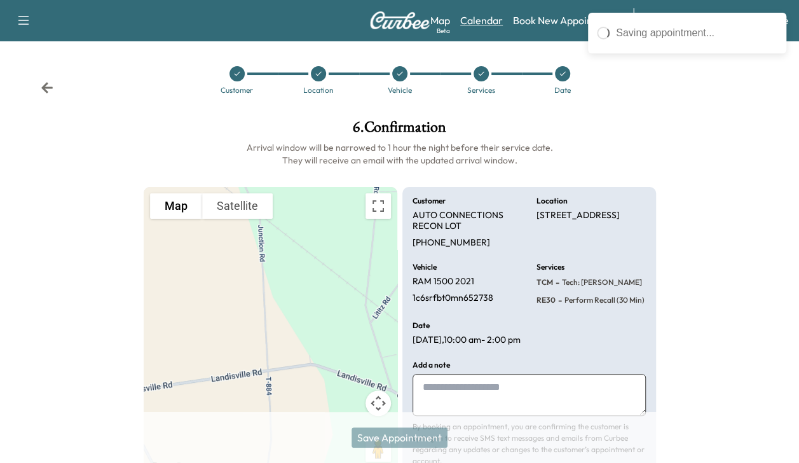
click at [482, 21] on link "Calendar" at bounding box center [481, 20] width 43 height 15
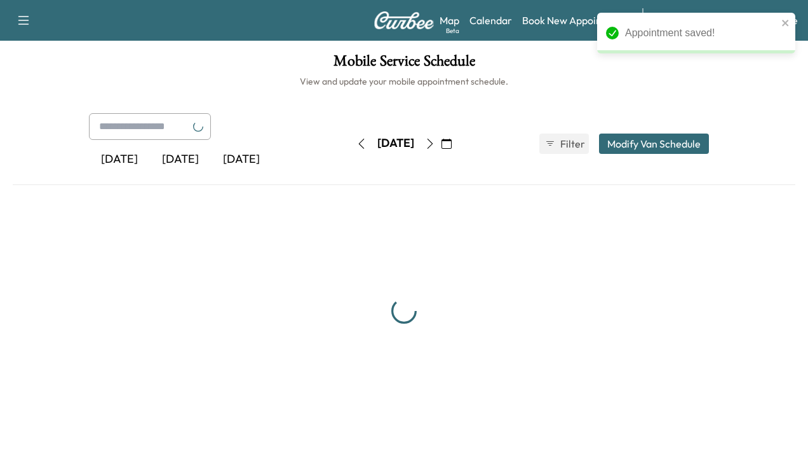
click at [435, 143] on icon "button" at bounding box center [430, 144] width 10 height 10
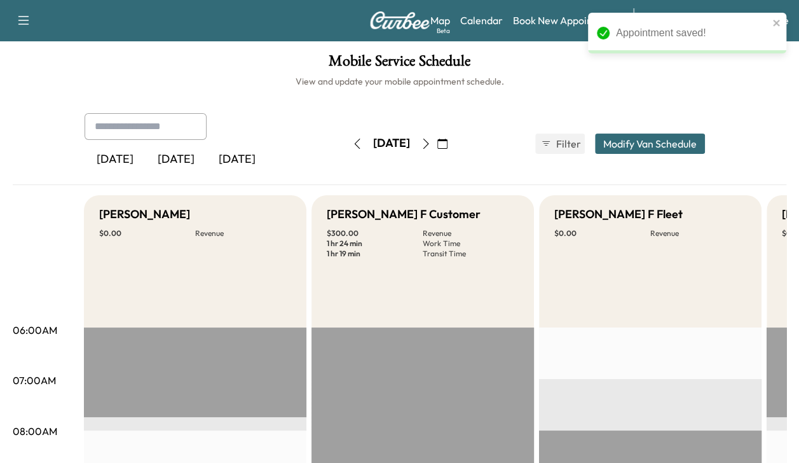
click at [352, 146] on icon "button" at bounding box center [357, 144] width 10 height 10
